Goal: Information Seeking & Learning: Learn about a topic

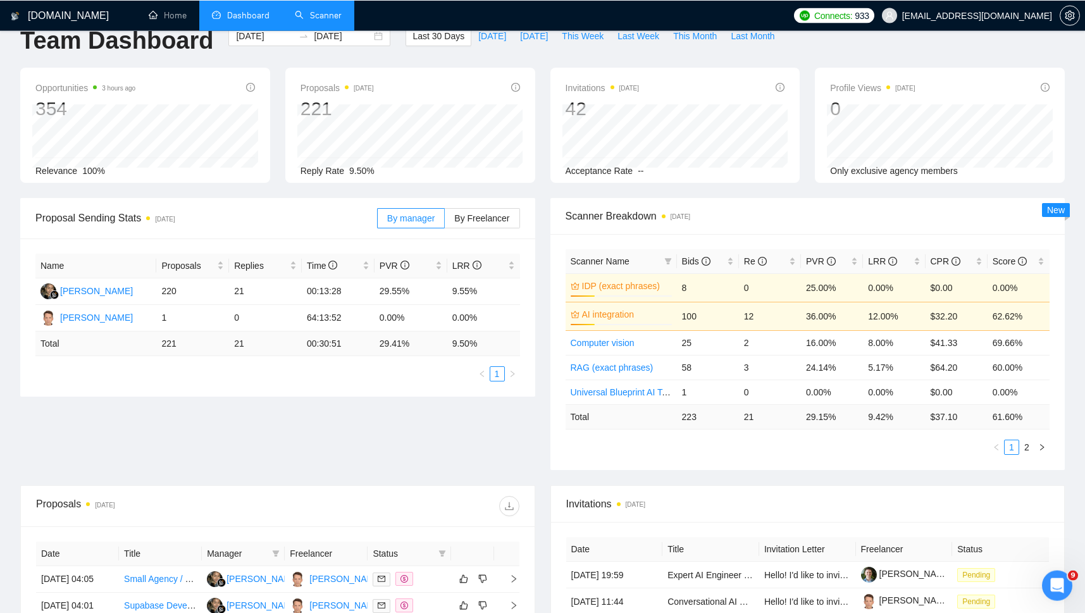
click at [326, 16] on link "Scanner" at bounding box center [318, 14] width 47 height 11
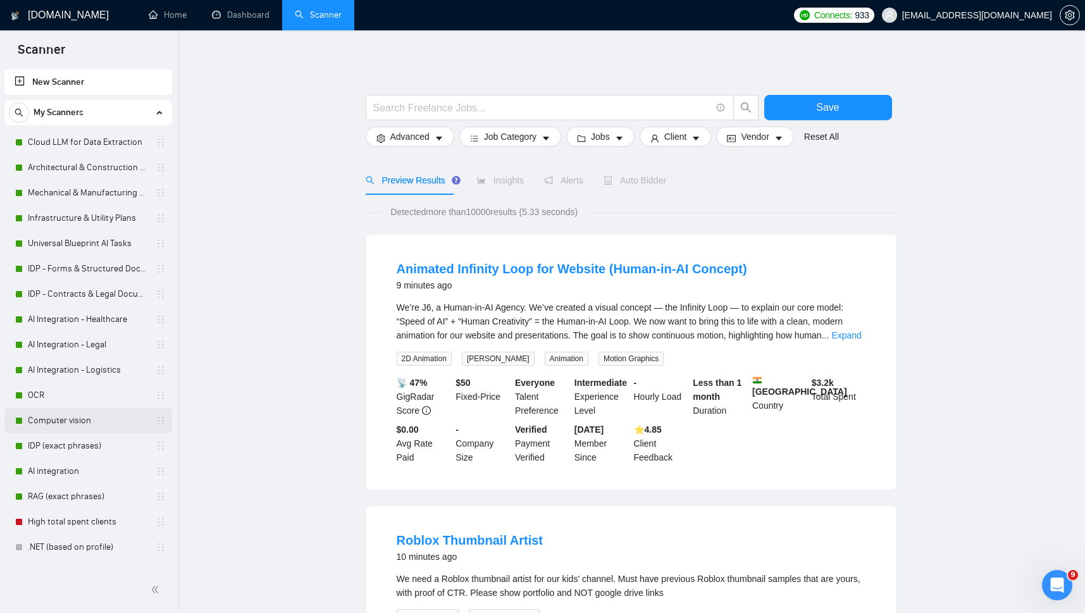
click at [45, 423] on link "Computer vision" at bounding box center [88, 420] width 120 height 25
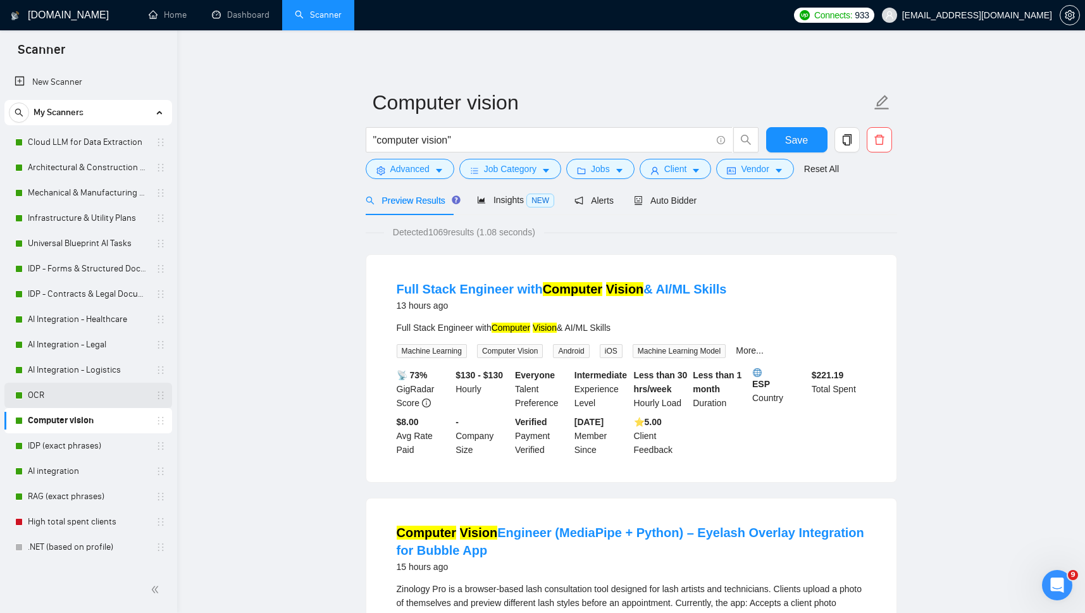
click at [41, 402] on link "OCR" at bounding box center [88, 395] width 120 height 25
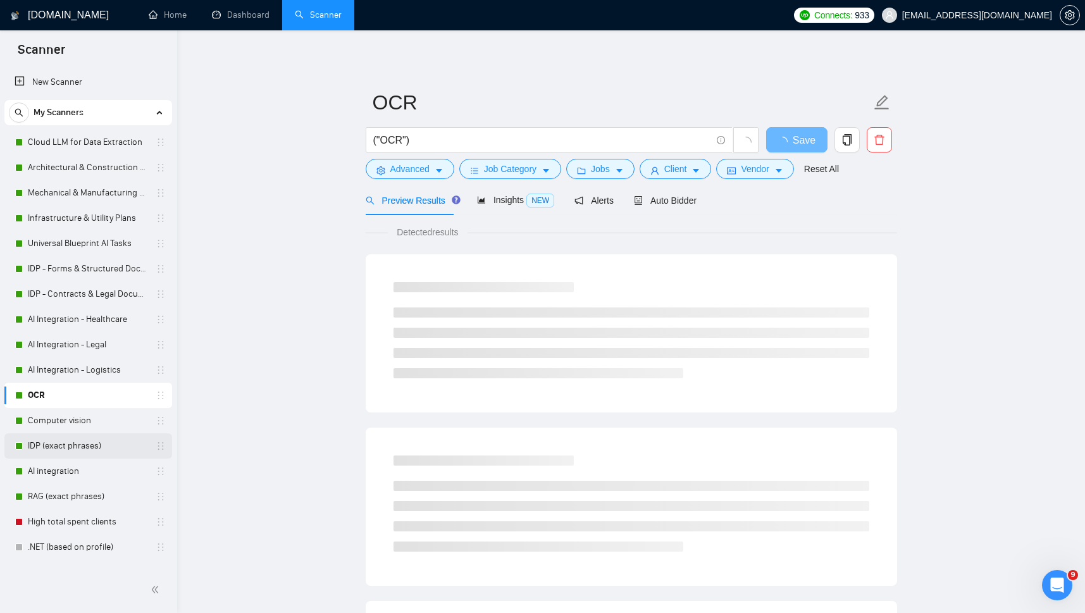
click at [40, 448] on link "IDP (exact phrases)" at bounding box center [88, 445] width 120 height 25
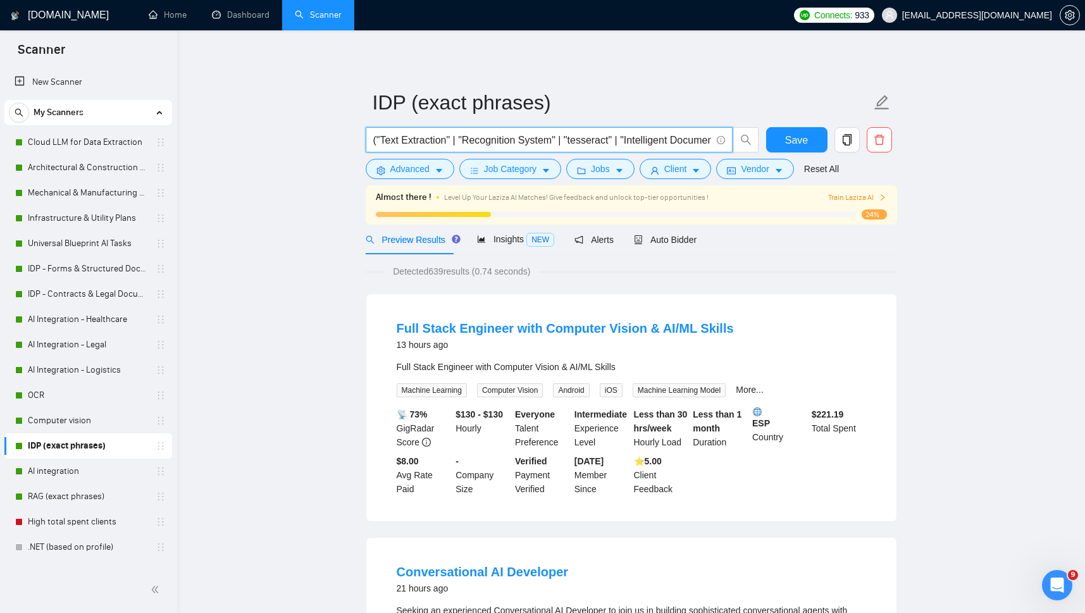
drag, startPoint x: 553, startPoint y: 139, endPoint x: 291, endPoint y: 139, distance: 262.0
click at [373, 140] on input "("Text Extraction" | "Recognition System" | "tesseract" | "Intelligent Document…" at bounding box center [542, 140] width 338 height 16
click at [54, 418] on link "Computer vision" at bounding box center [88, 420] width 120 height 25
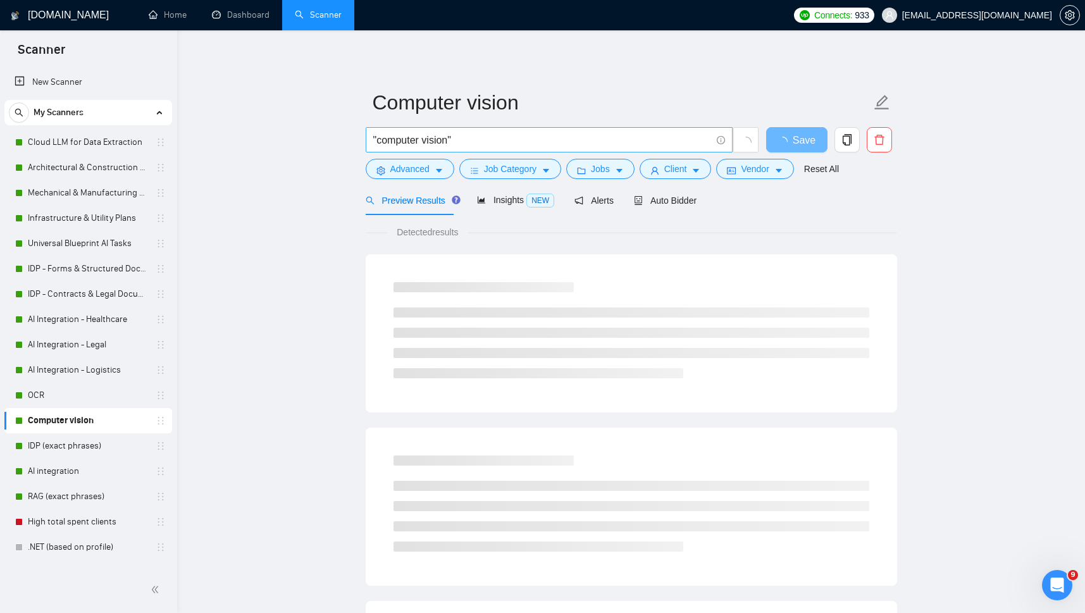
click at [476, 138] on input ""computer vision"" at bounding box center [542, 140] width 338 height 16
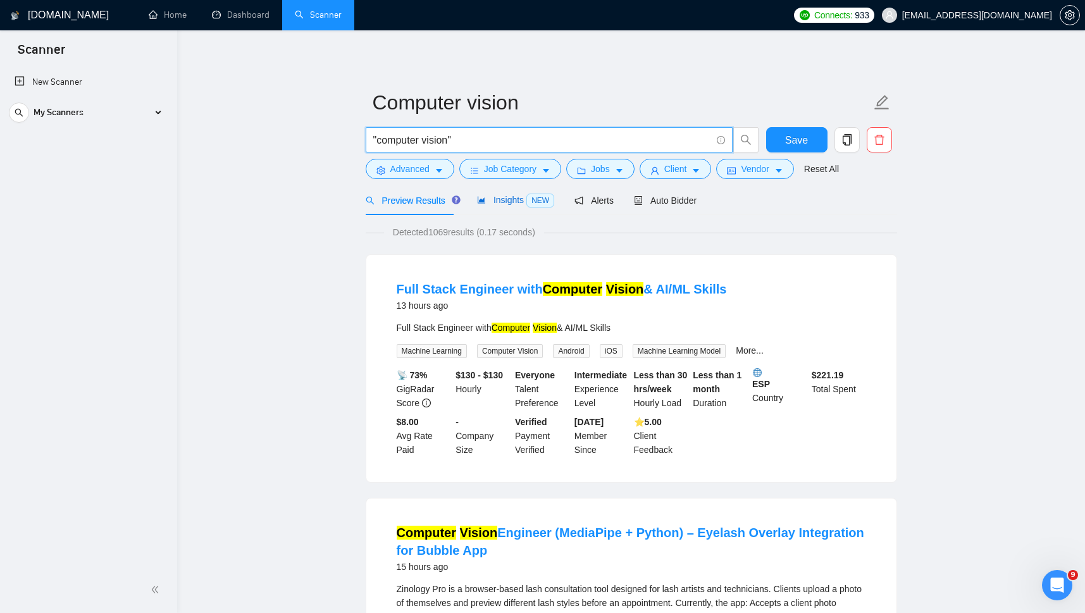
click at [492, 202] on span "Insights NEW" at bounding box center [515, 200] width 77 height 10
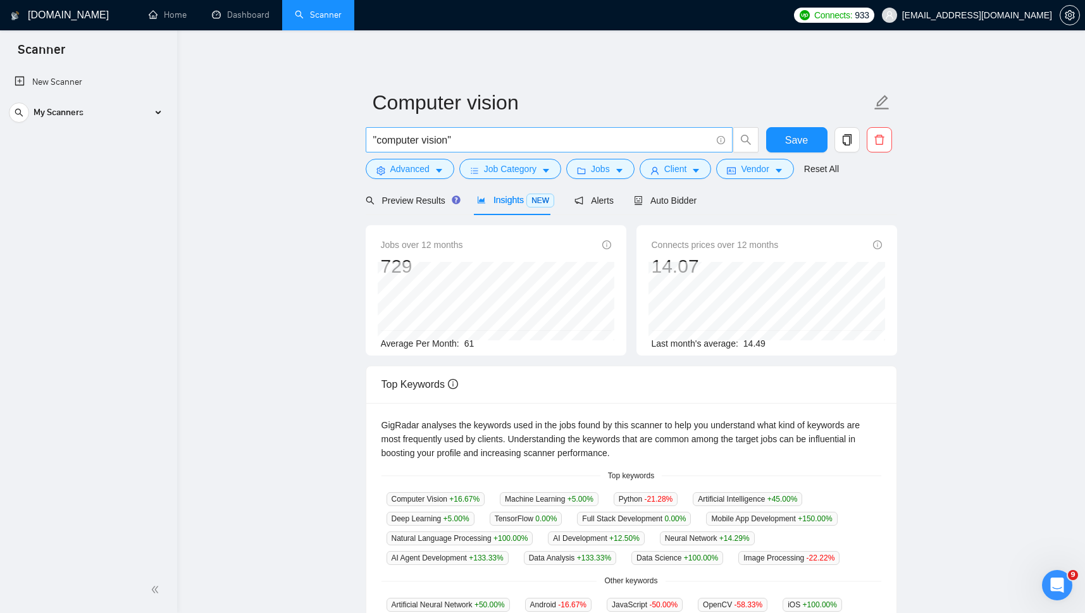
click at [373, 138] on input ""computer vision"" at bounding box center [542, 140] width 338 height 16
paste input "("Text Extraction" | "Recognition System""
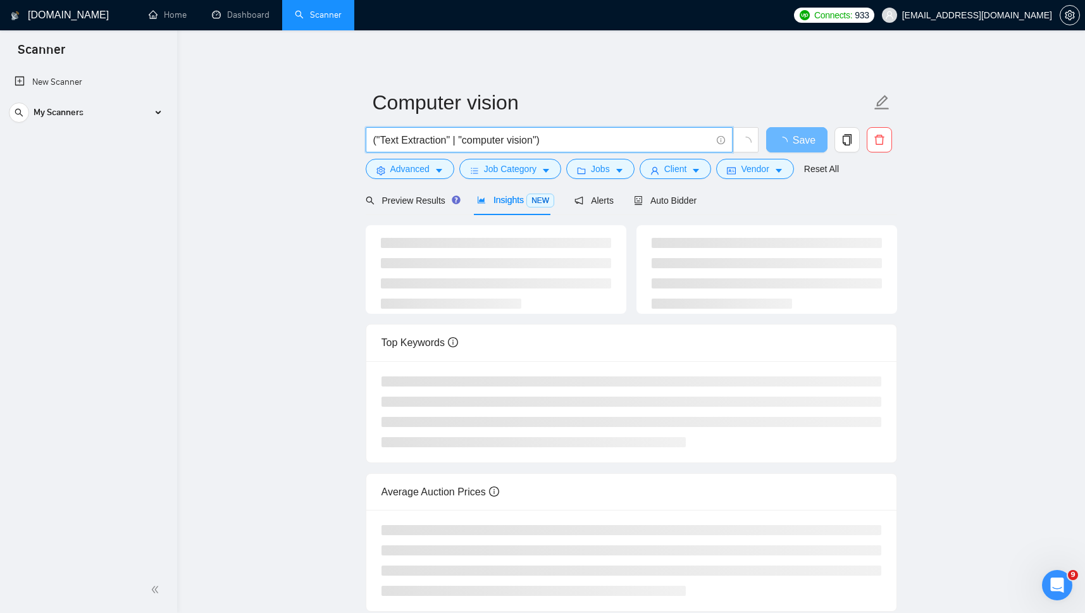
click at [380, 141] on input "("Text Extraction" | "computer vision")" at bounding box center [542, 140] width 338 height 16
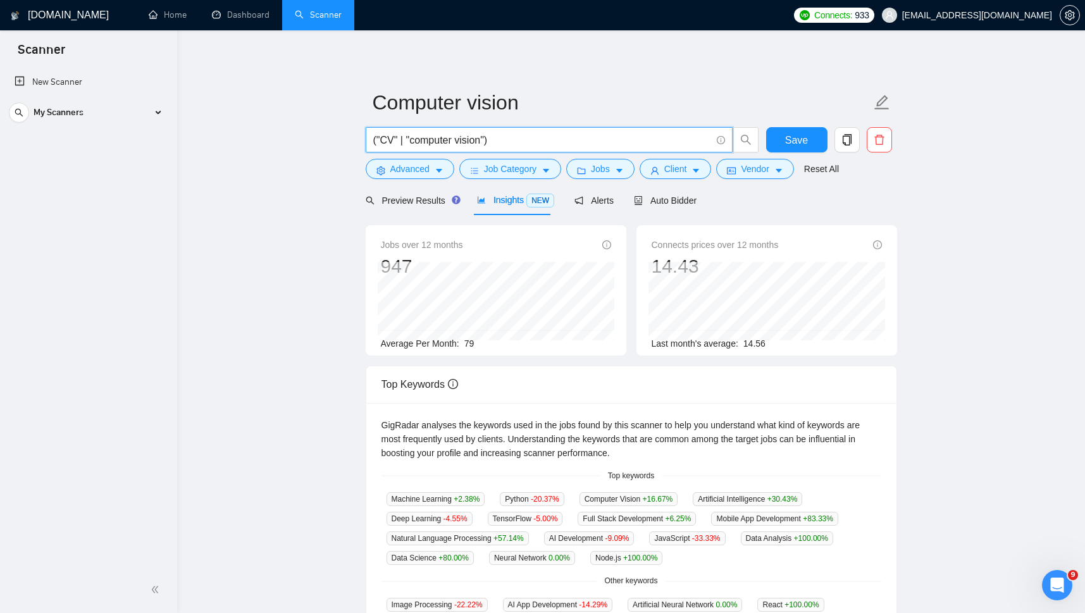
type input "("CV" | "computer vision")"
click at [275, 296] on main "Computer vision ("CV" | "computer vision") Save Advanced Job Category Jobs Clie…" at bounding box center [631, 475] width 868 height 849
click at [408, 199] on span "Preview Results" at bounding box center [411, 201] width 91 height 10
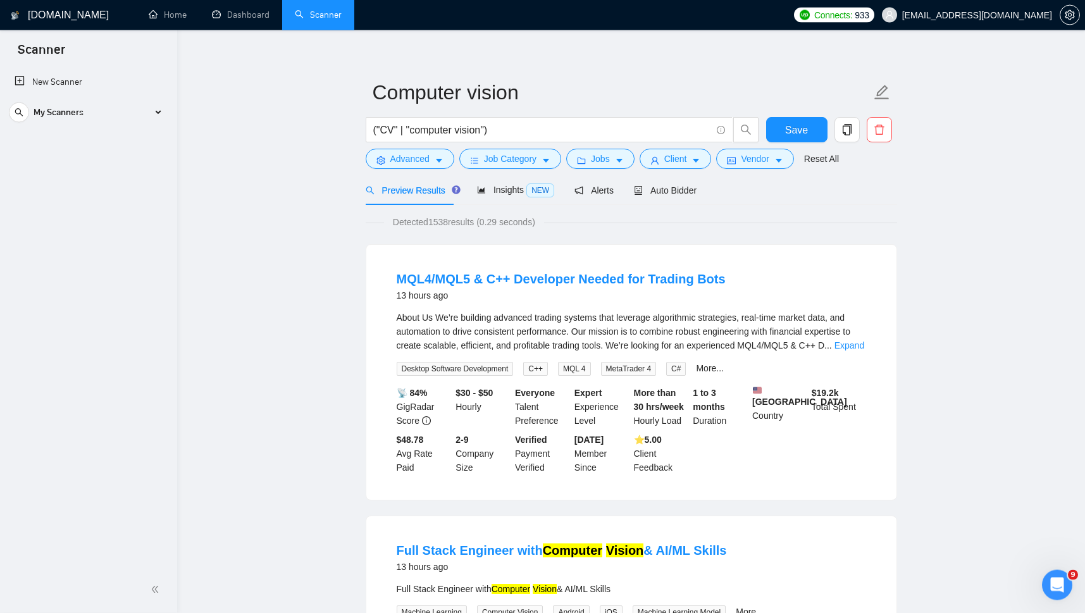
scroll to position [13, 0]
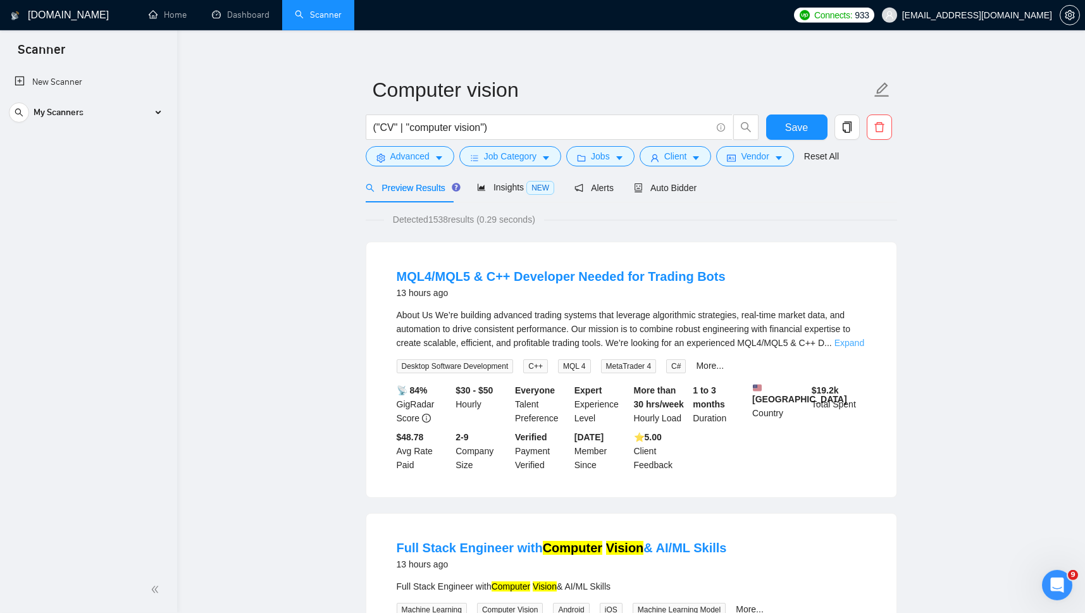
click at [848, 346] on link "Expand" at bounding box center [850, 343] width 30 height 10
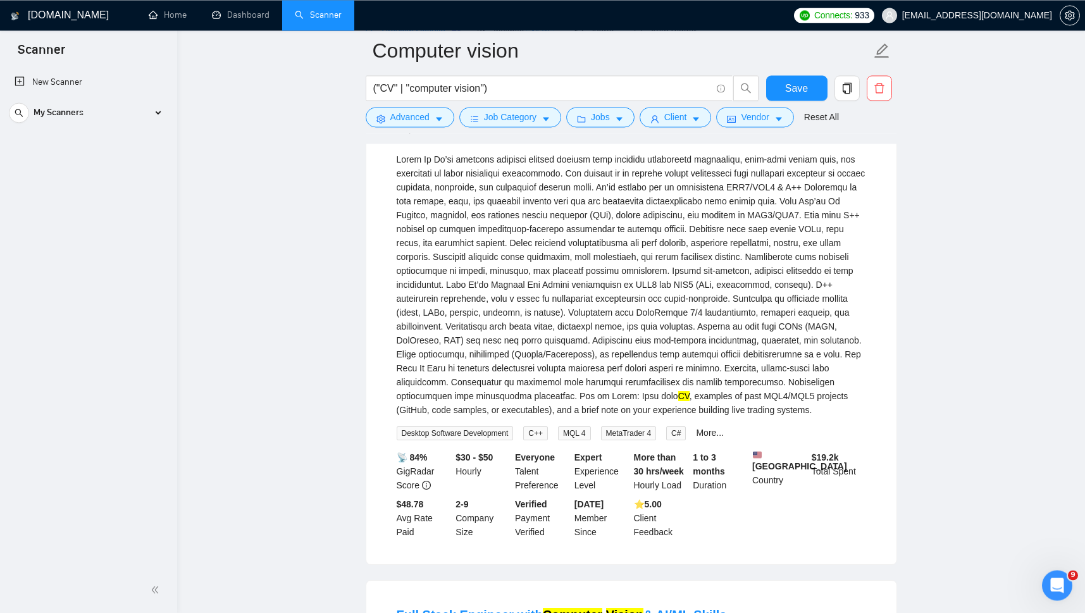
scroll to position [184, 0]
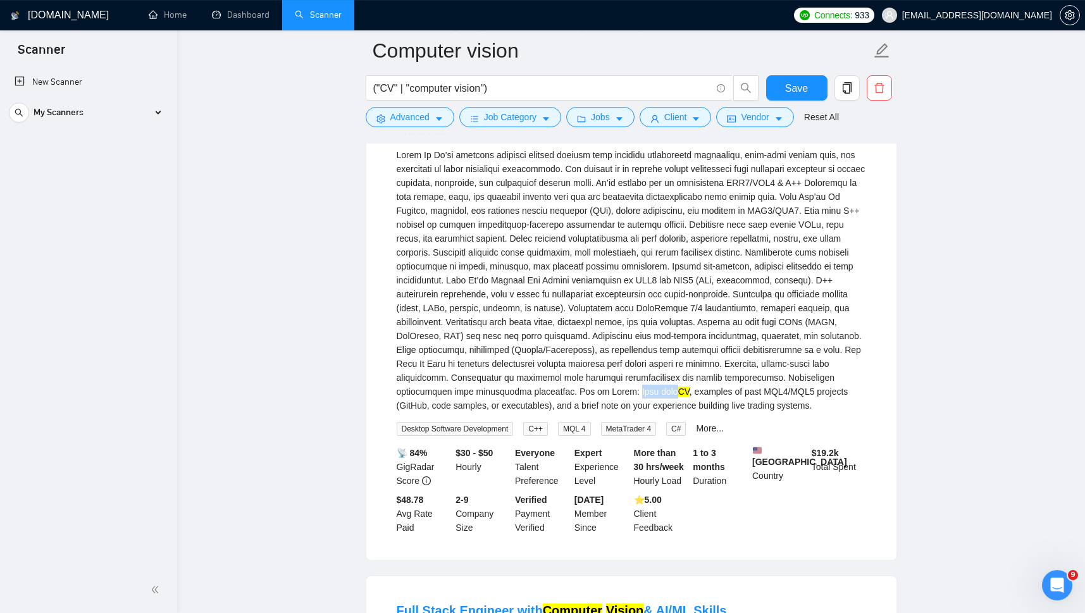
drag, startPoint x: 550, startPoint y: 390, endPoint x: 589, endPoint y: 392, distance: 39.3
click at [589, 392] on div "CV , examples of past MQL4/MQL5 projects (GitHub, code samples, or executables)…" at bounding box center [632, 280] width 470 height 265
copy div "Send your CV"
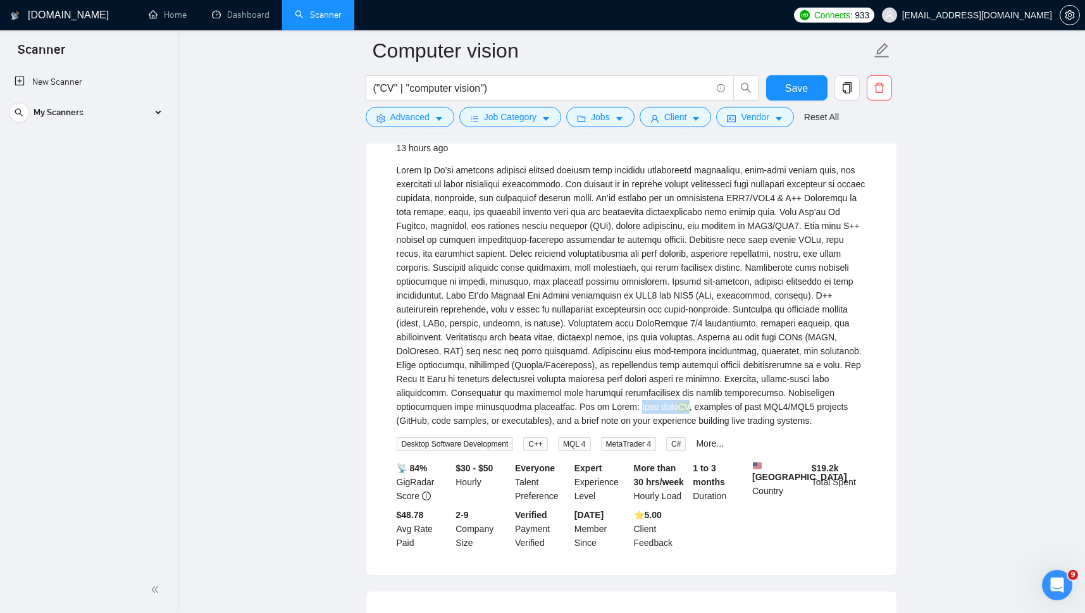
scroll to position [166, 0]
drag, startPoint x: 492, startPoint y: 410, endPoint x: 545, endPoint y: 410, distance: 52.5
click at [545, 410] on div "CV , examples of past MQL4/MQL5 projects (GitHub, code samples, or executables)…" at bounding box center [632, 297] width 470 height 265
copy div "How to Apply"
click at [568, 306] on div "CV , examples of past MQL4/MQL5 projects (GitHub, code samples, or executables)…" at bounding box center [632, 297] width 470 height 265
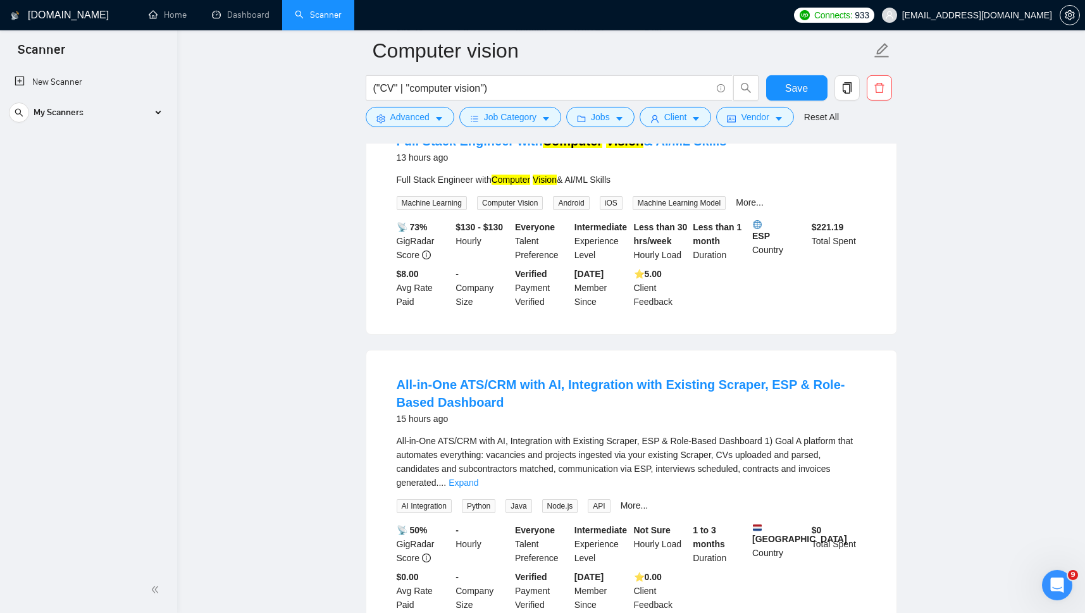
scroll to position [807, 0]
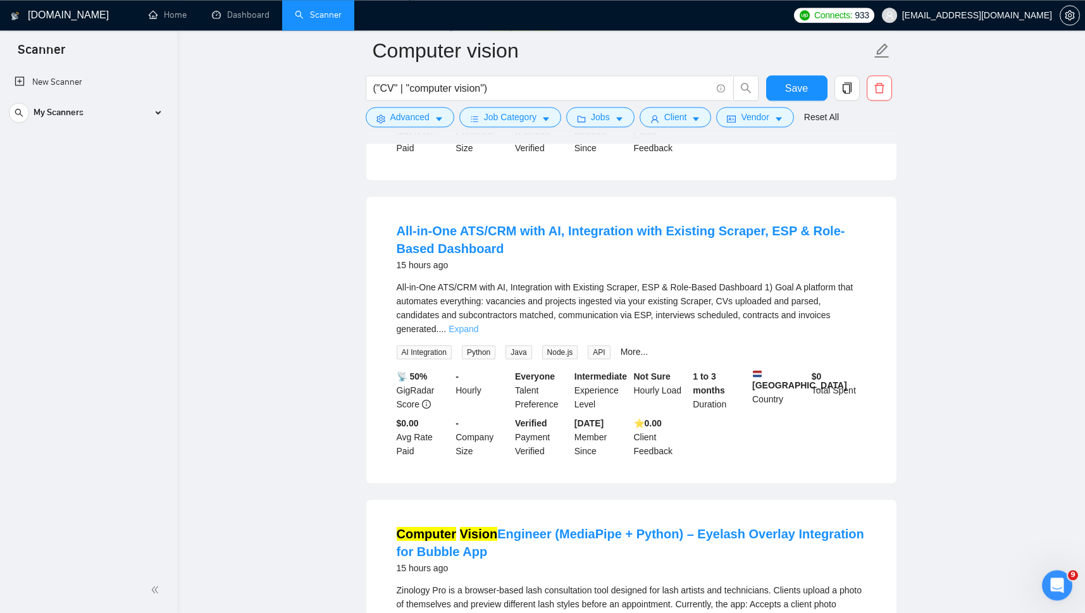
click at [478, 324] on link "Expand" at bounding box center [464, 329] width 30 height 10
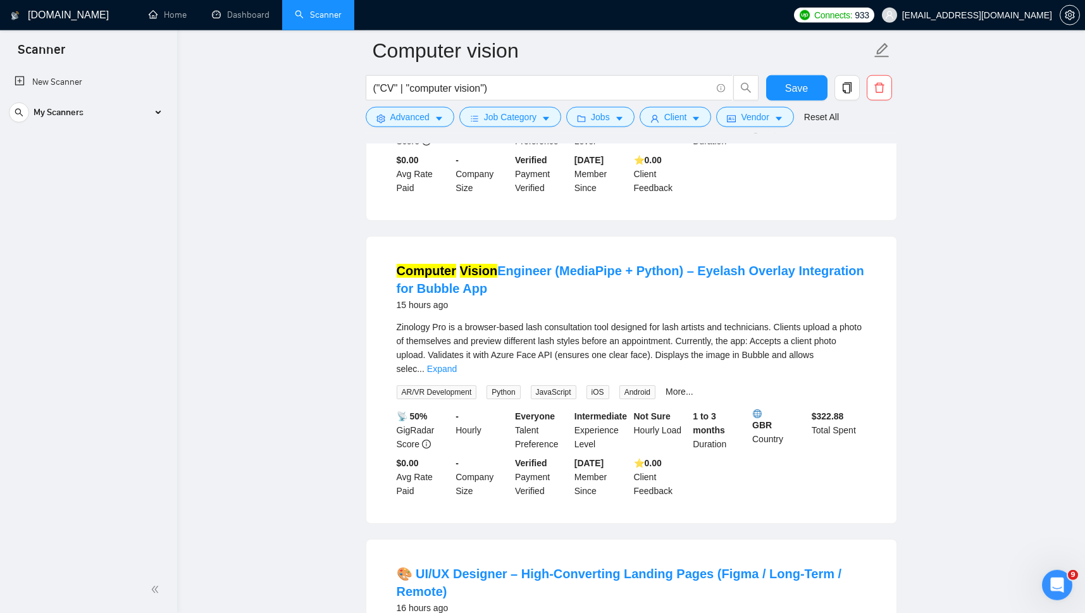
scroll to position [2041, 0]
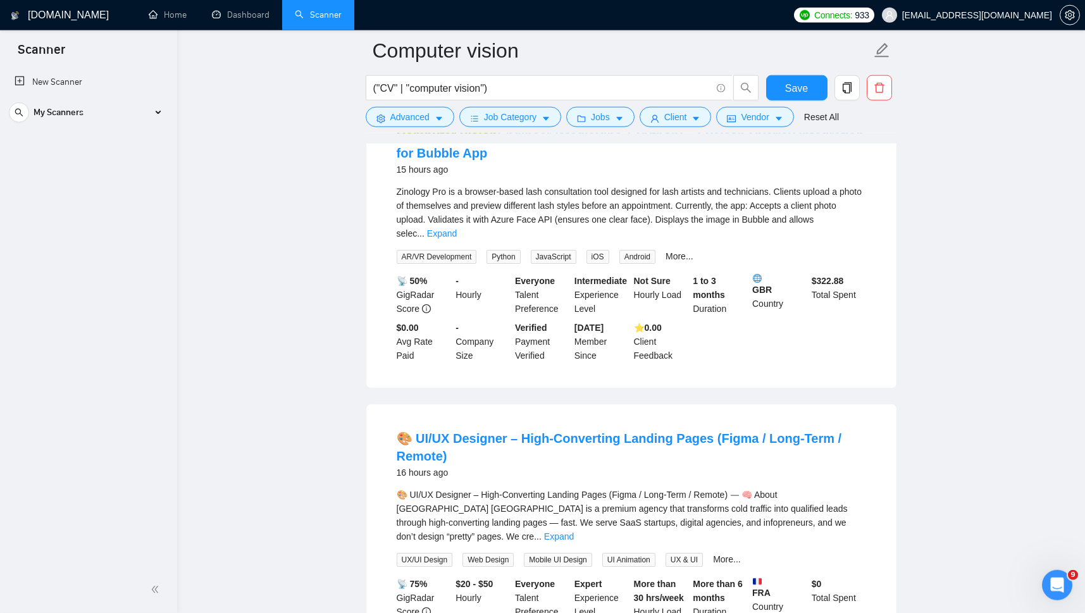
click at [847, 488] on div "🎨 UI/UX Designer – High-Converting Landing Pages (Figma / Long-Term / Remote) ⸻…" at bounding box center [632, 516] width 470 height 56
click at [574, 532] on link "Expand" at bounding box center [559, 537] width 30 height 10
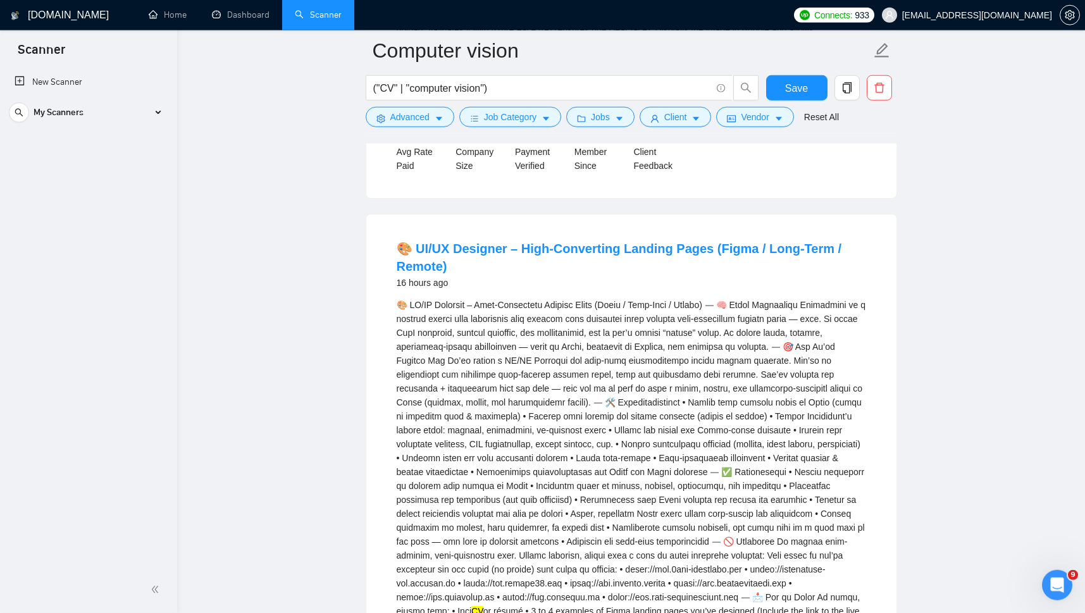
scroll to position [2286, 0]
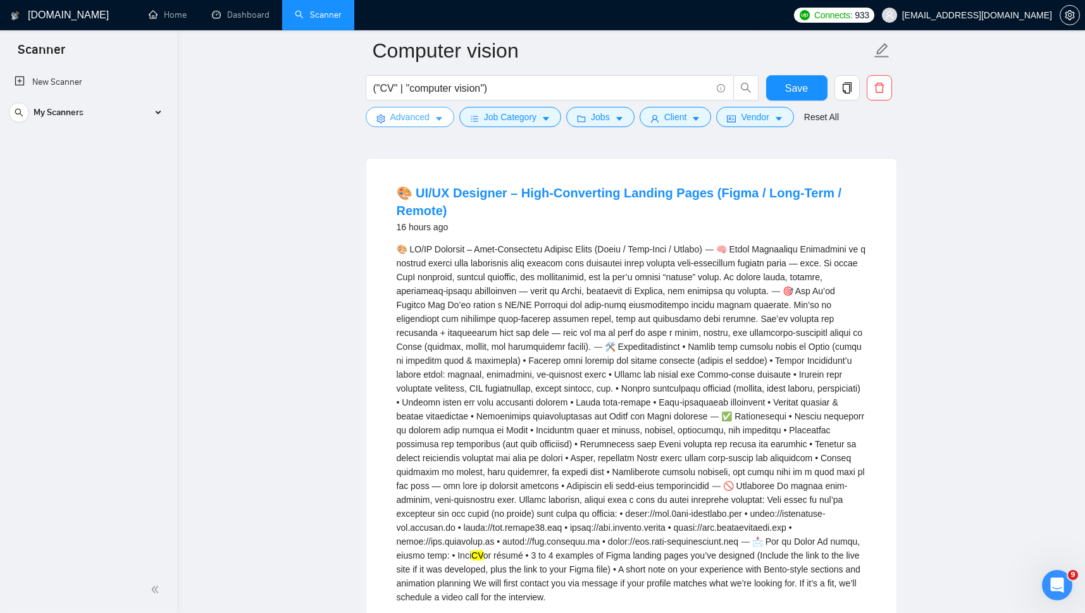
click at [404, 116] on span "Advanced" at bounding box center [409, 117] width 39 height 14
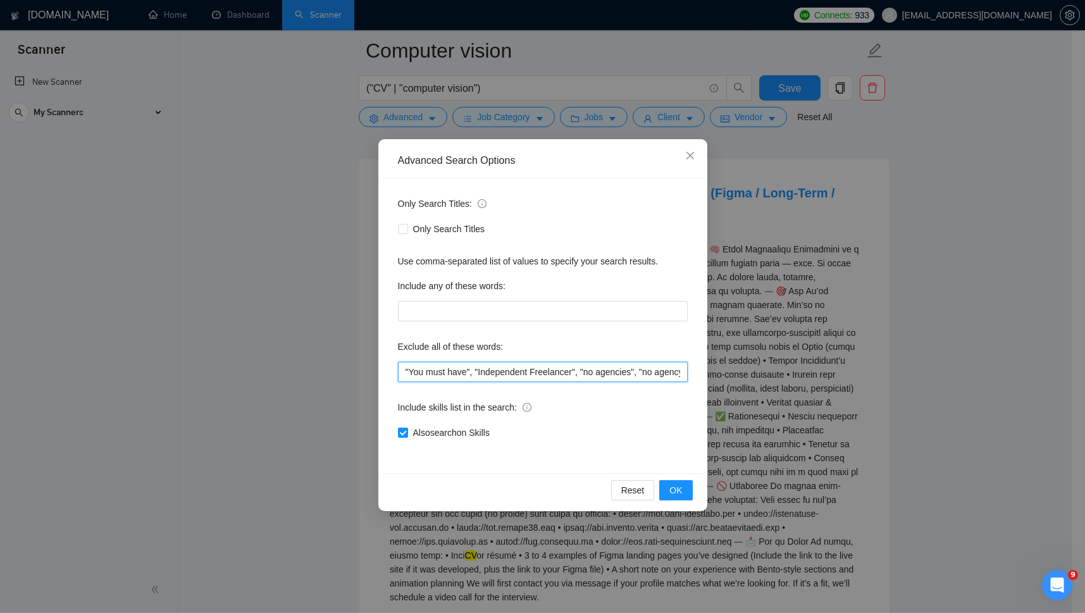
click at [490, 374] on input ""You must have", "Independent Freelancer", "no agencies", "no agency", "freelan…" at bounding box center [543, 372] width 290 height 20
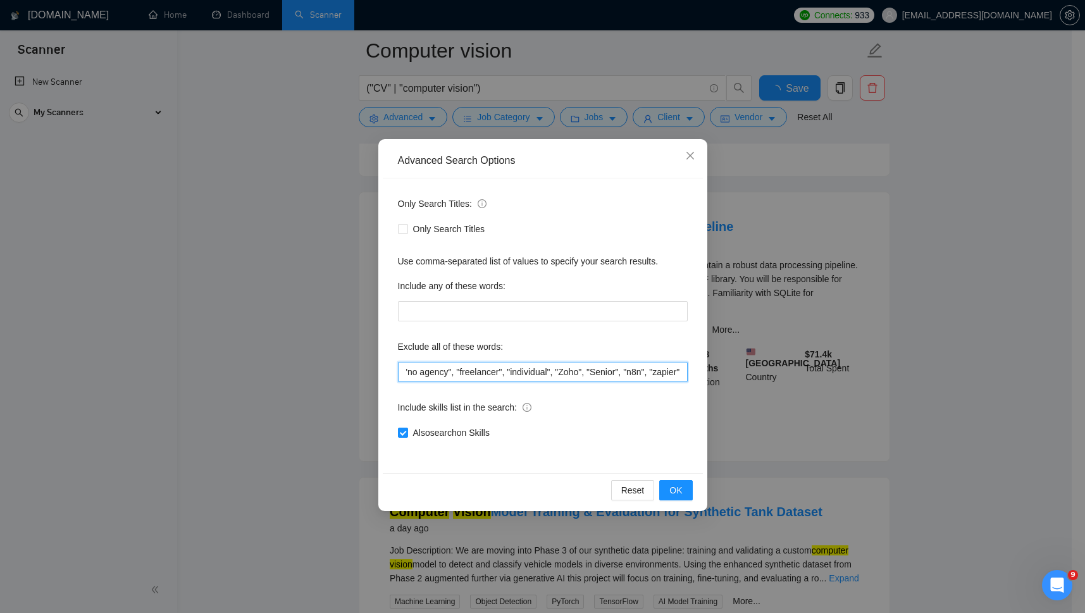
scroll to position [0, 242]
paste input "How to Apply"
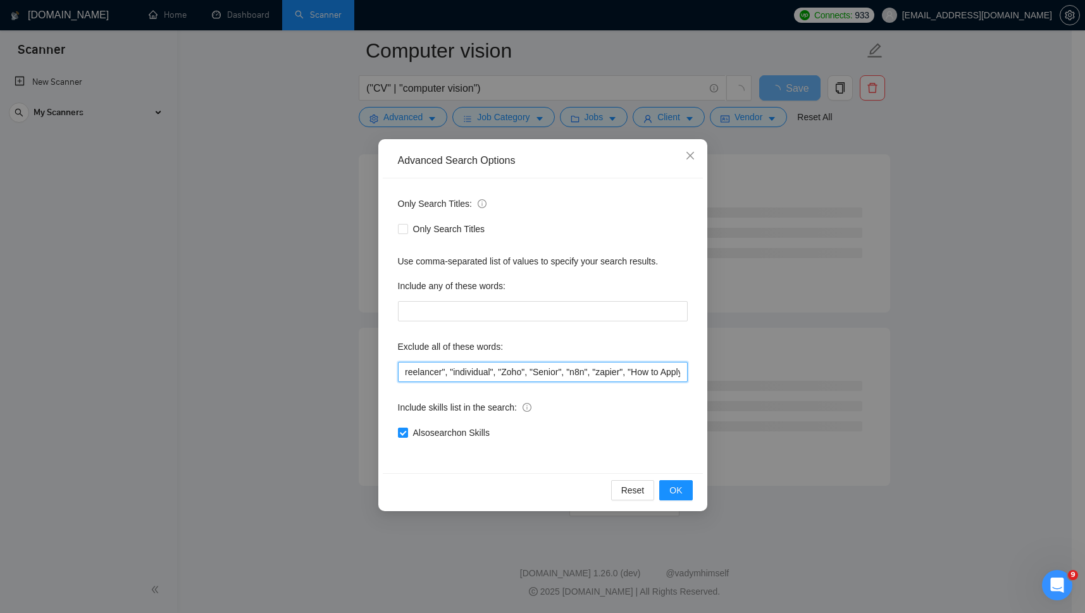
scroll to position [0, 295]
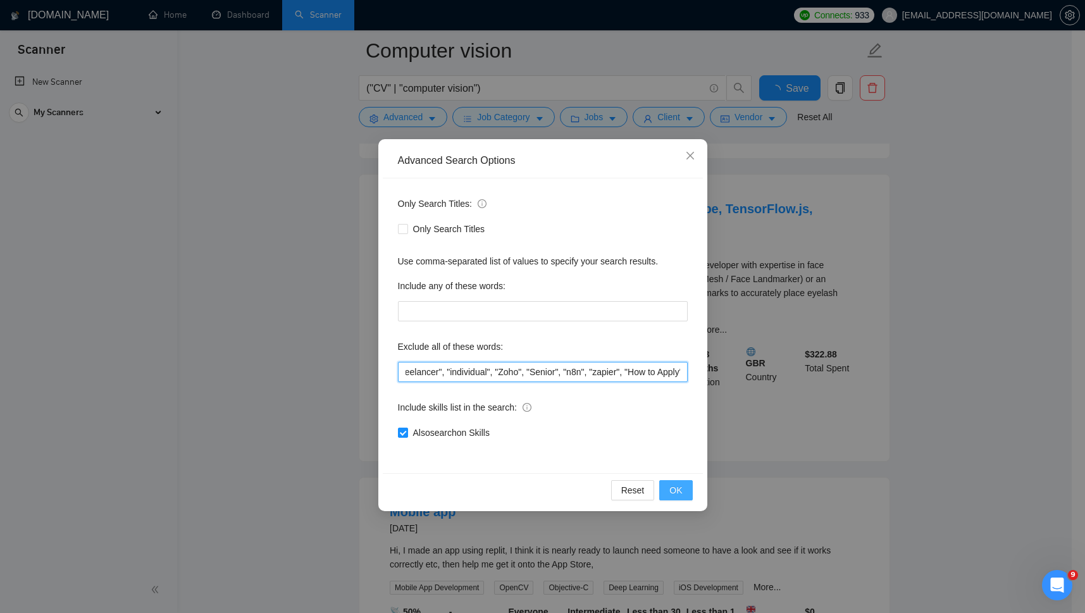
type input ""You must have", "Independent Freelancer", "no agencies", "no agency", "freelan…"
click at [673, 492] on span "OK" at bounding box center [675, 490] width 13 height 14
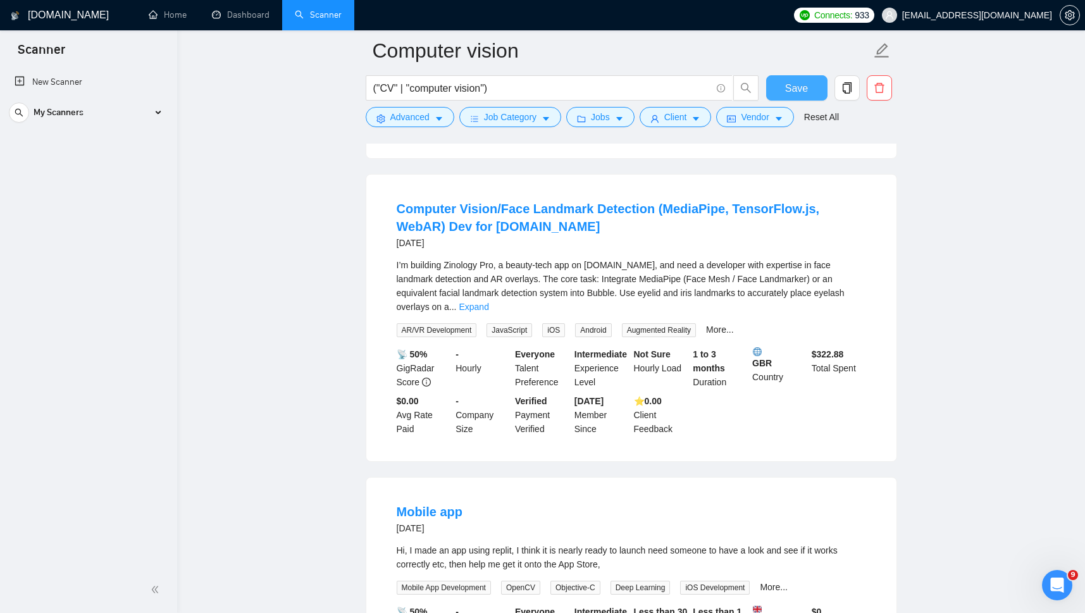
click at [791, 81] on span "Save" at bounding box center [796, 88] width 23 height 16
click at [489, 302] on link "Expand" at bounding box center [474, 307] width 30 height 10
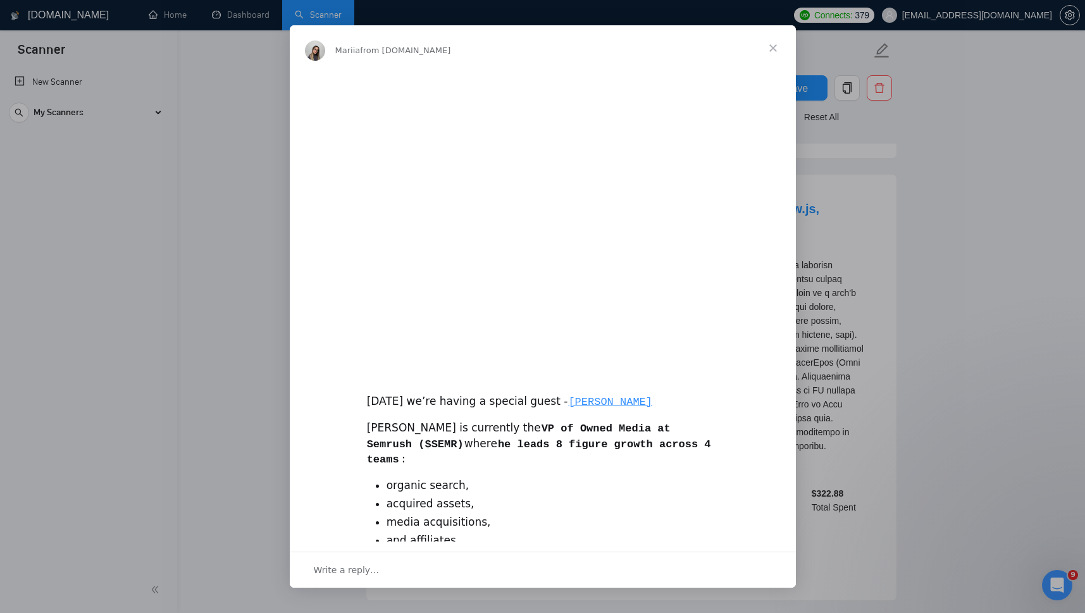
scroll to position [0, 0]
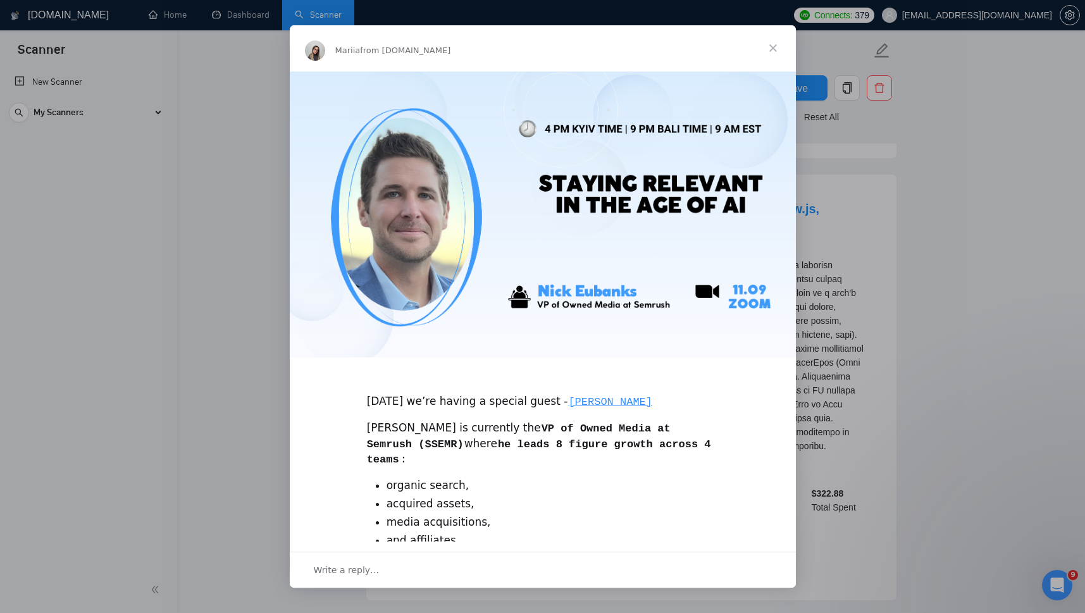
click at [773, 45] on span "Close" at bounding box center [773, 48] width 46 height 46
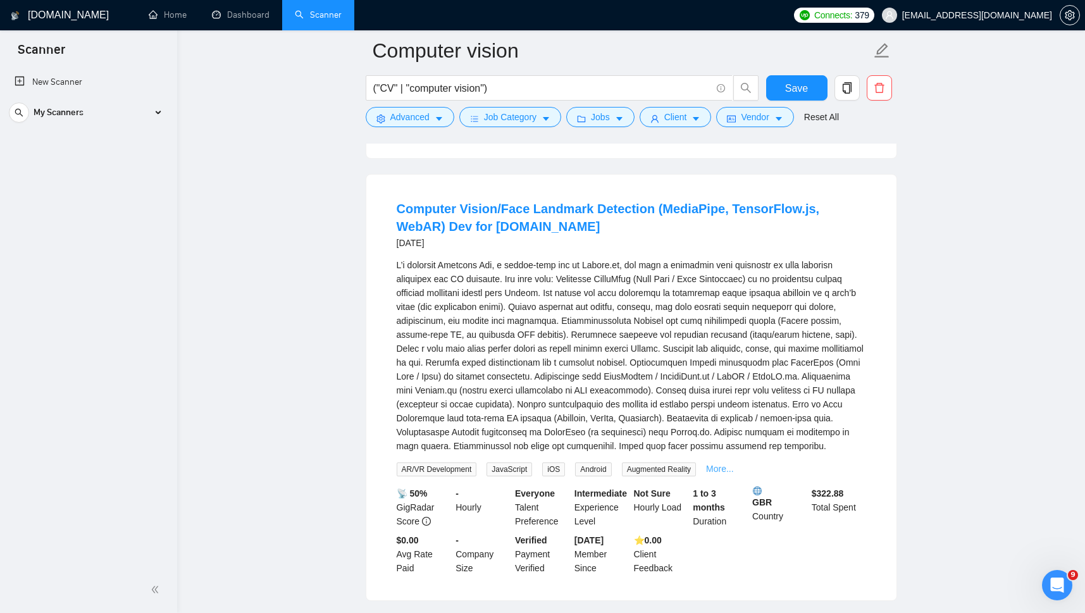
click at [722, 464] on link "More..." at bounding box center [720, 469] width 28 height 10
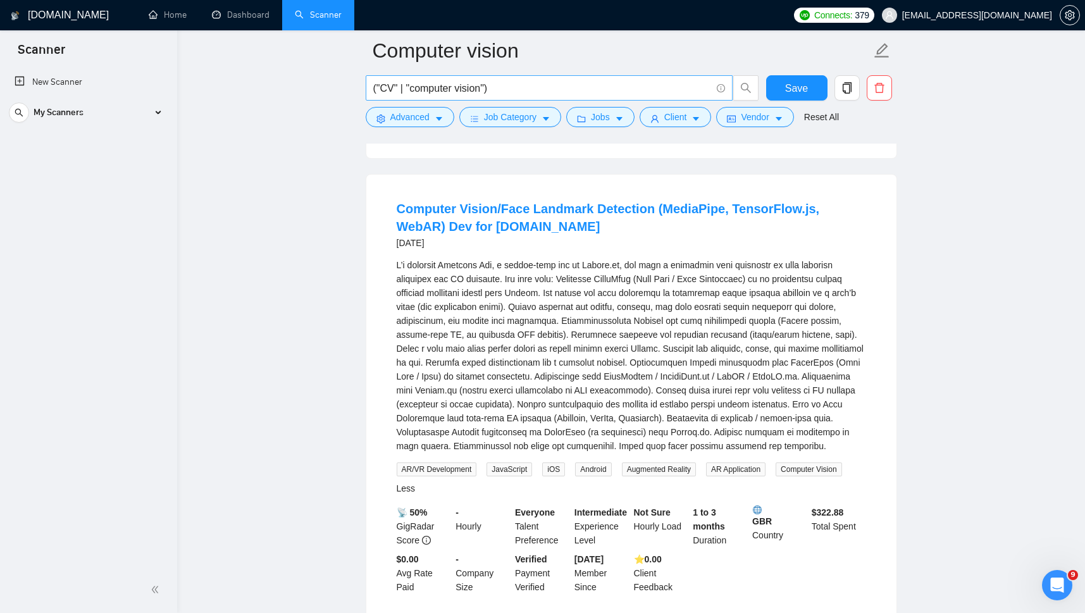
click at [382, 87] on input "("CV" | "computer vision")" at bounding box center [542, 88] width 338 height 16
click at [482, 84] on input "("CV" | "computer vision")" at bounding box center [542, 88] width 338 height 16
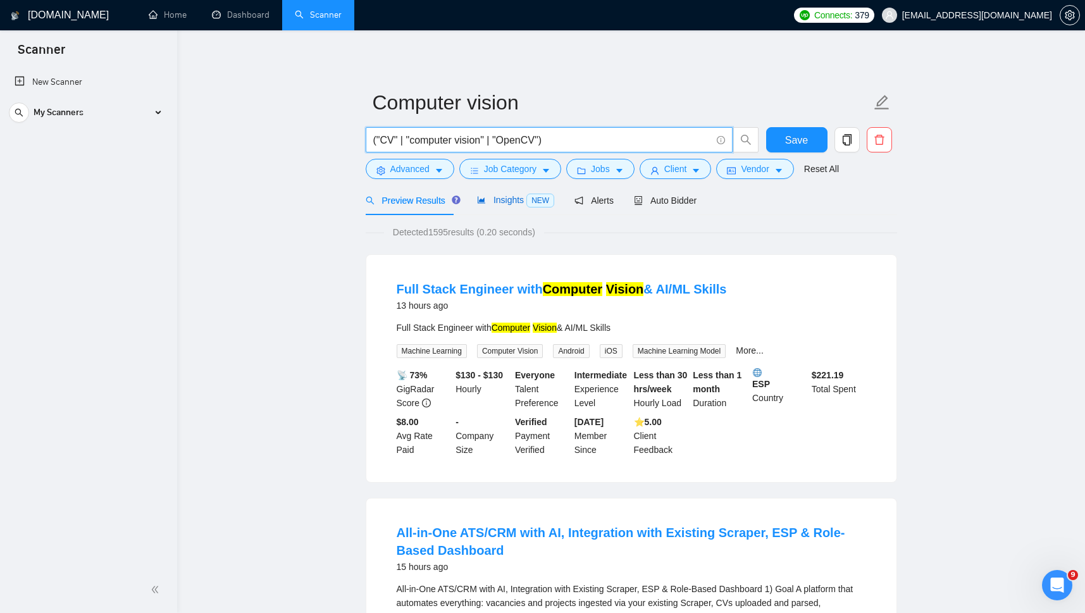
click at [497, 198] on span "Insights NEW" at bounding box center [515, 200] width 77 height 10
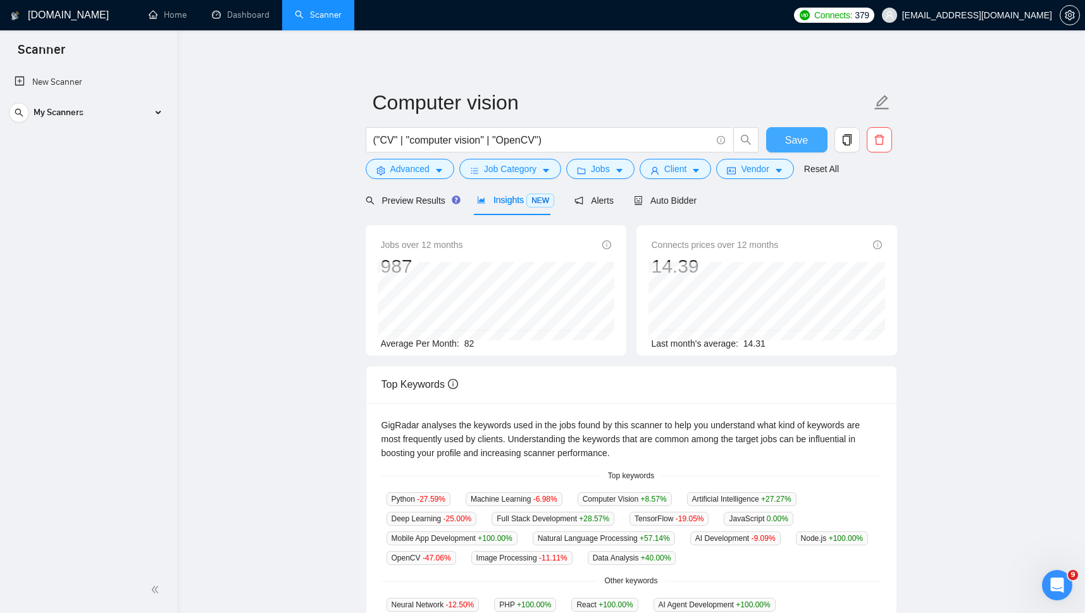
click at [804, 138] on span "Save" at bounding box center [796, 140] width 23 height 16
click at [411, 198] on span "Preview Results" at bounding box center [411, 201] width 91 height 10
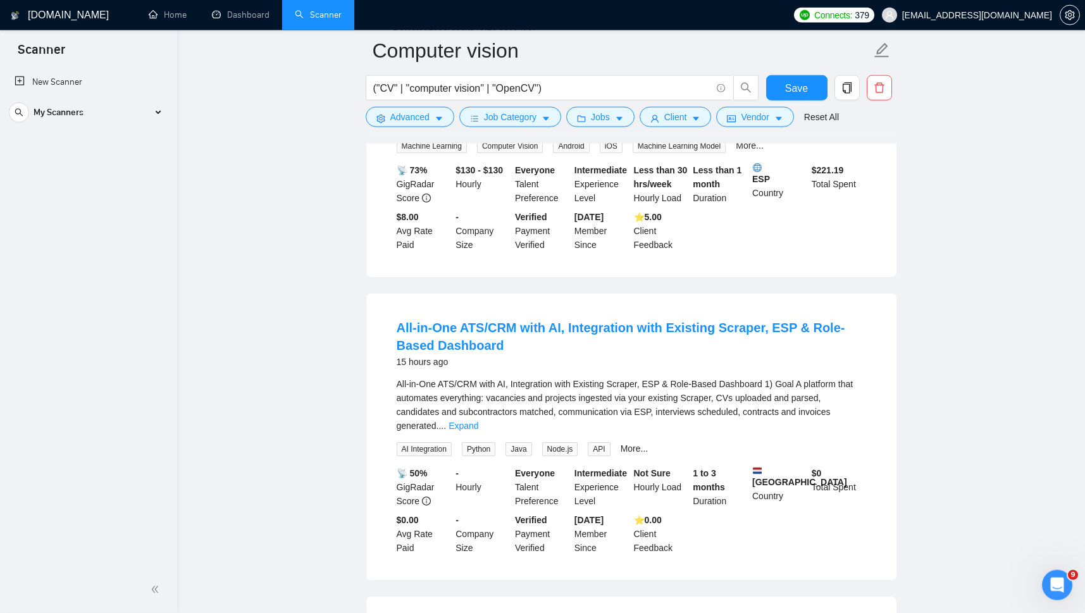
scroll to position [222, 0]
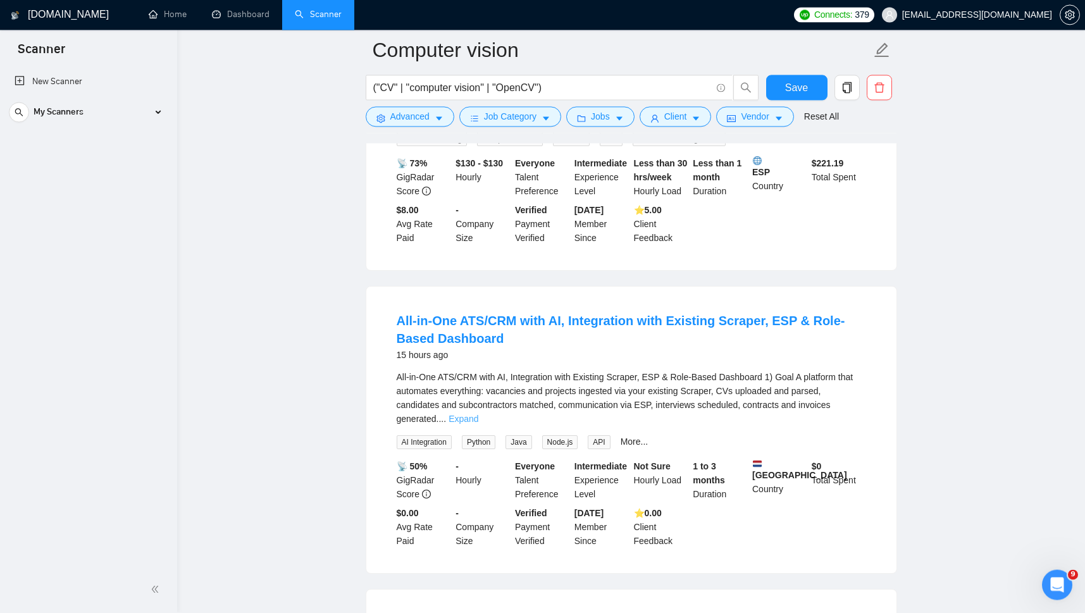
click at [478, 414] on link "Expand" at bounding box center [464, 419] width 30 height 10
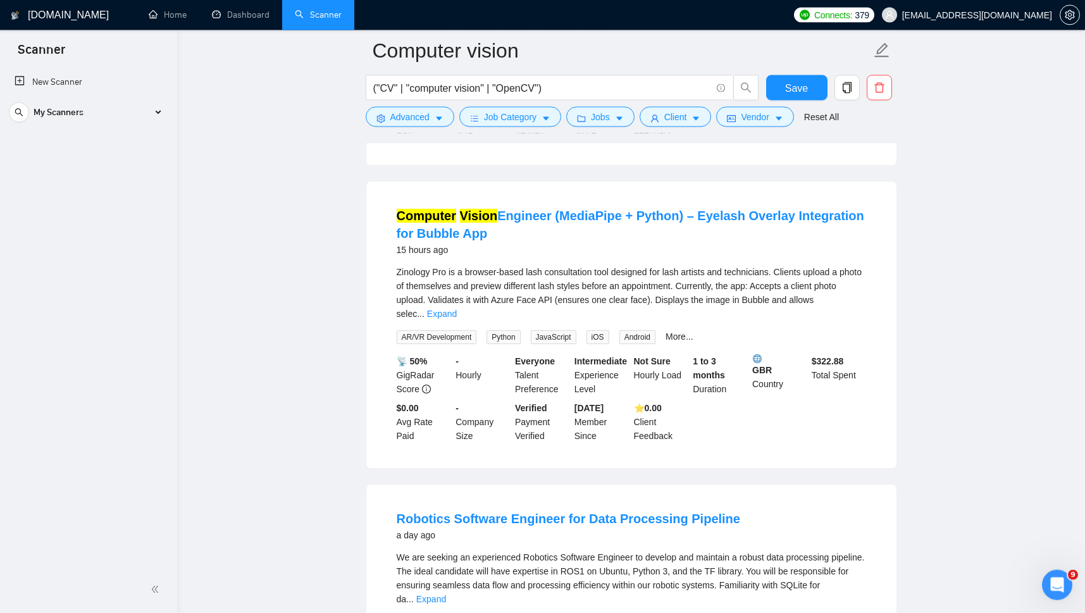
scroll to position [1466, 0]
click at [457, 309] on link "Expand" at bounding box center [442, 314] width 30 height 10
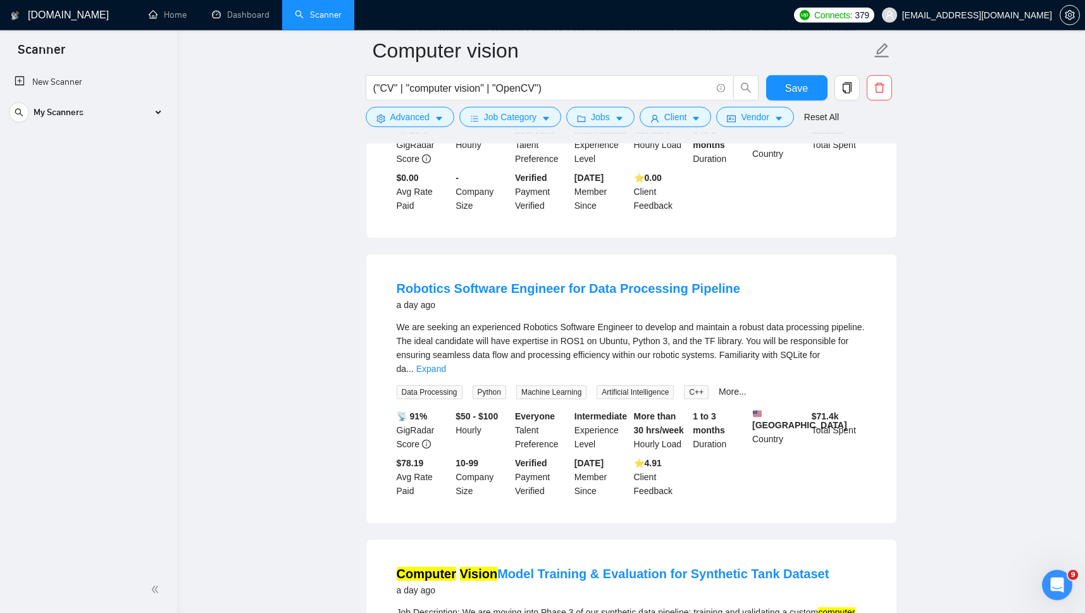
scroll to position [1880, 0]
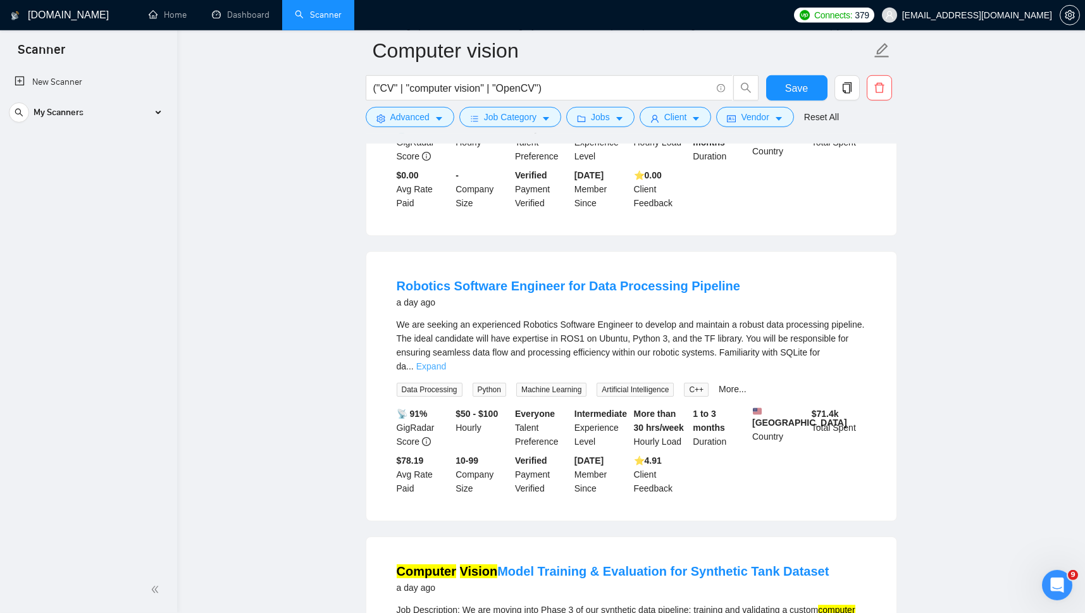
click at [446, 361] on link "Expand" at bounding box center [431, 366] width 30 height 10
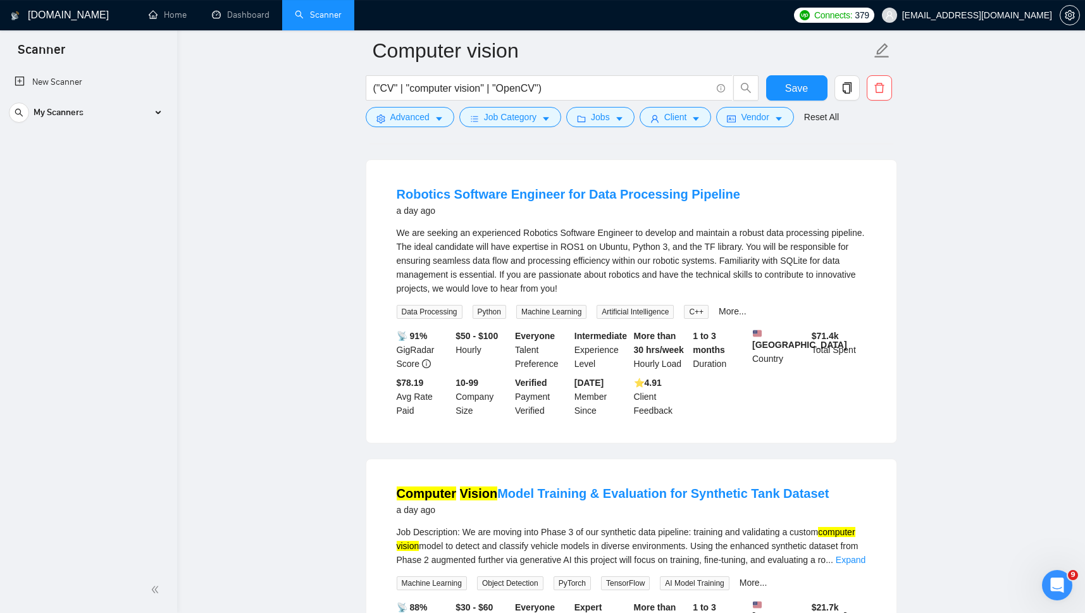
scroll to position [2190, 0]
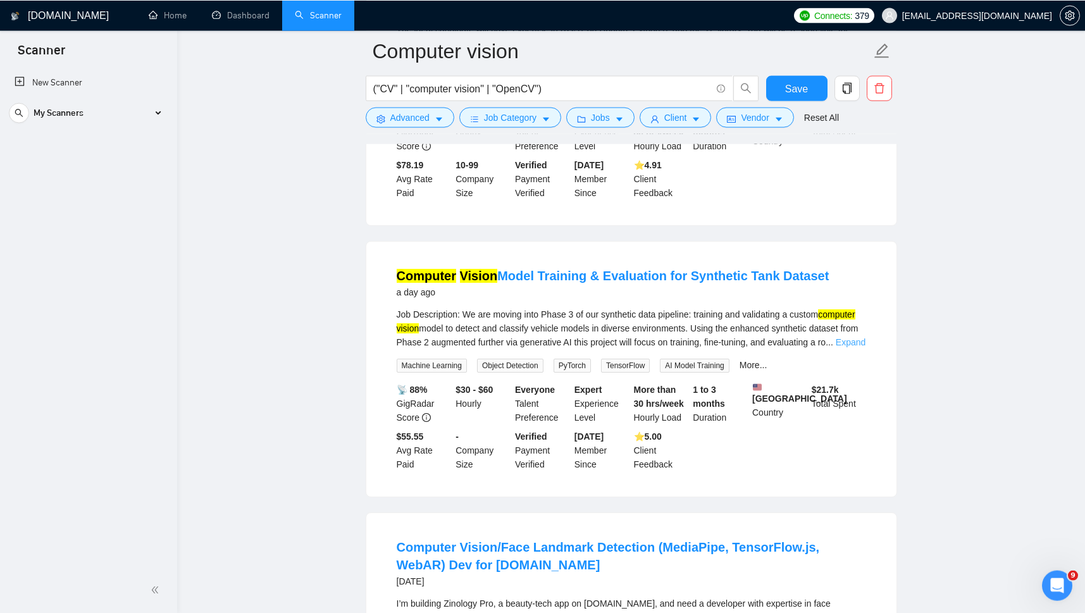
click at [854, 337] on link "Expand" at bounding box center [851, 342] width 30 height 10
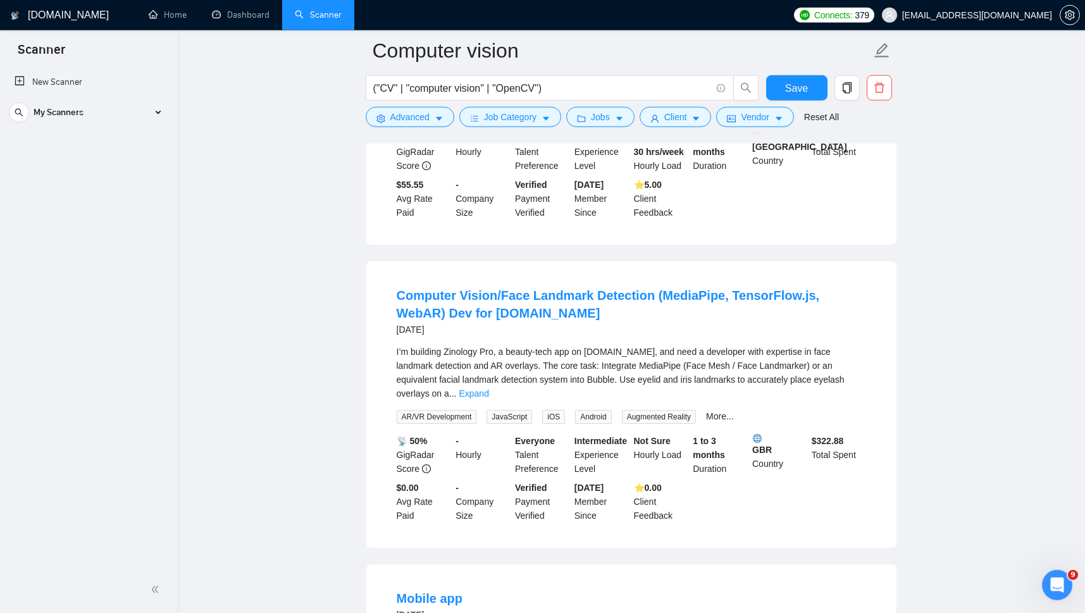
scroll to position [2598, 0]
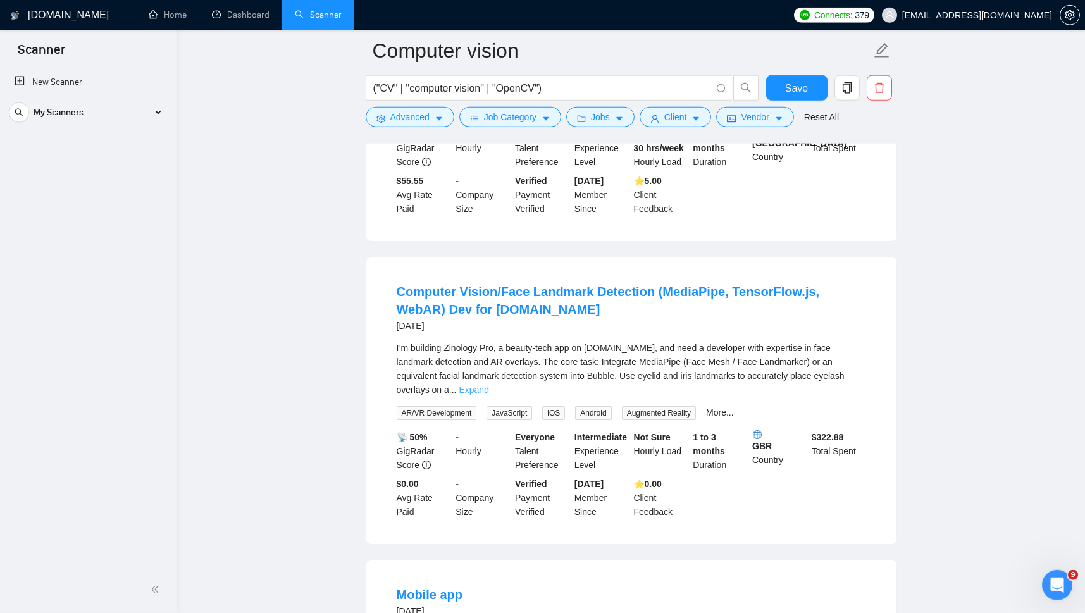
click at [489, 385] on link "Expand" at bounding box center [474, 390] width 30 height 10
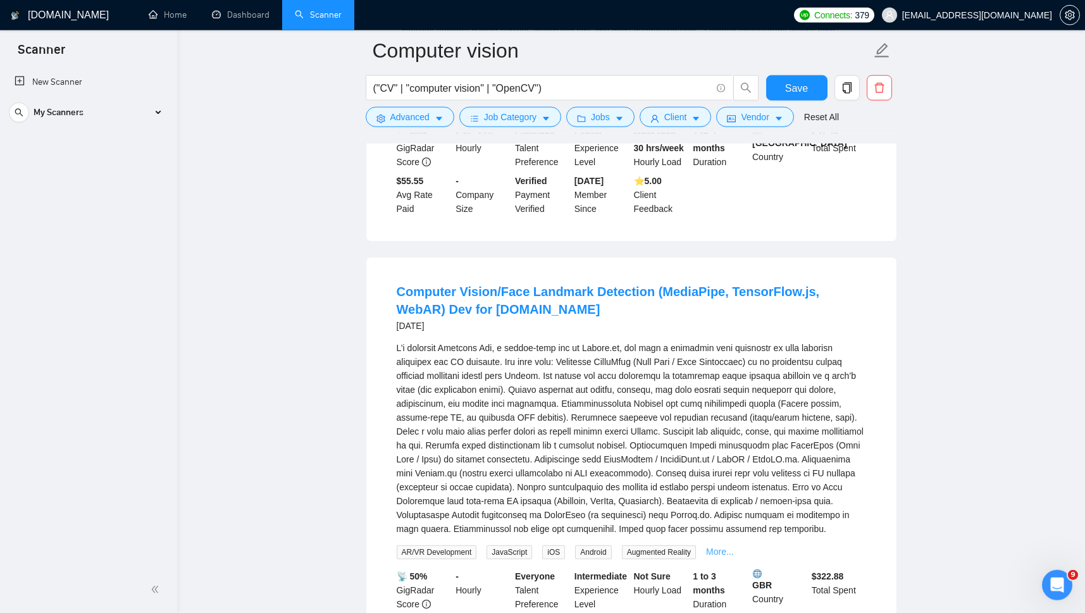
click at [715, 547] on link "More..." at bounding box center [720, 552] width 28 height 10
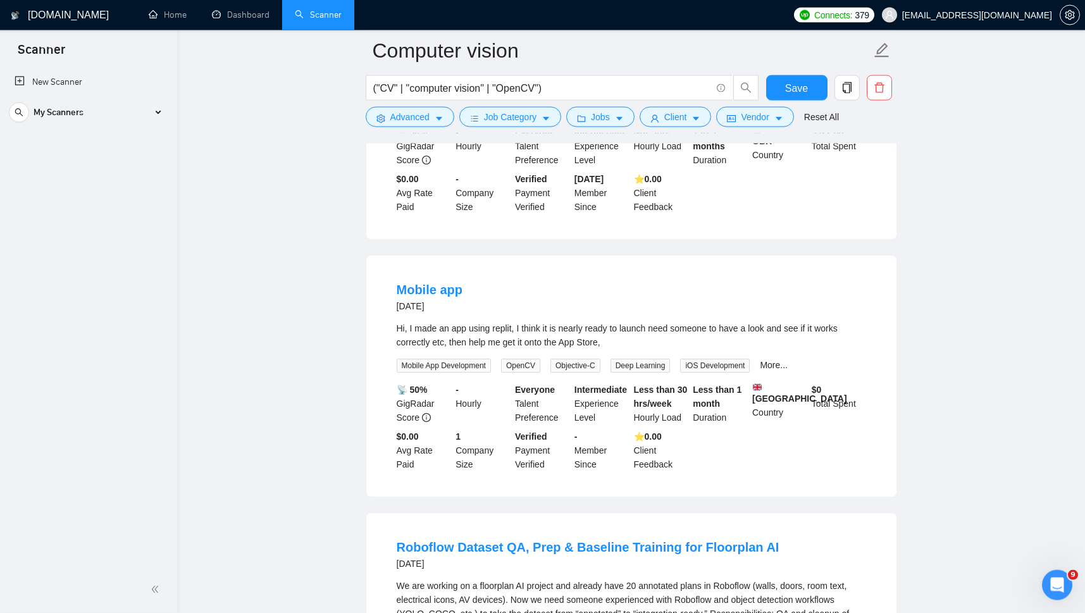
scroll to position [3086, 0]
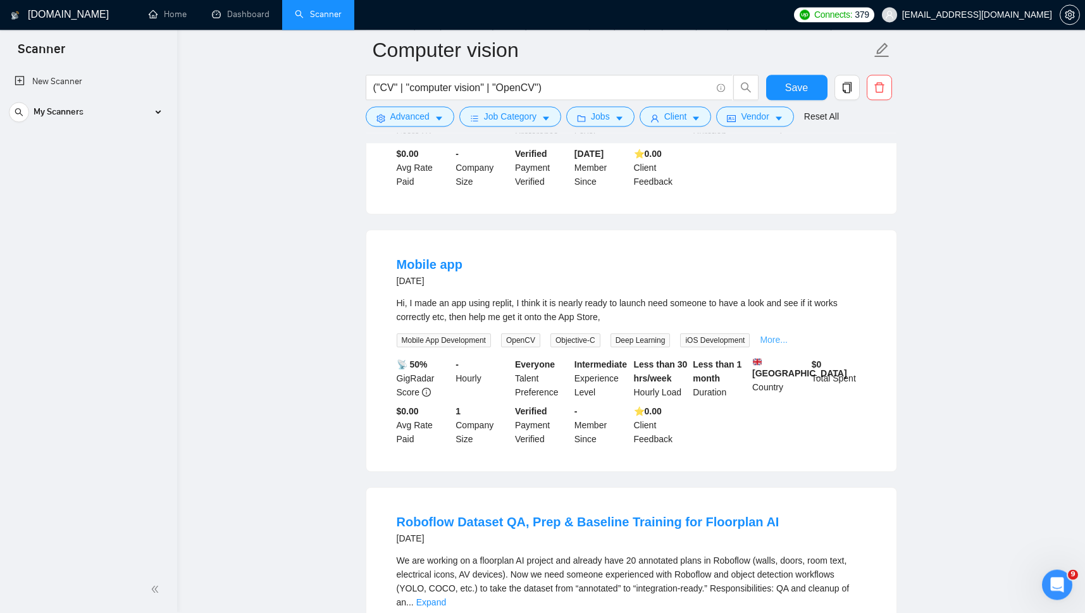
click at [773, 335] on link "More..." at bounding box center [774, 340] width 28 height 10
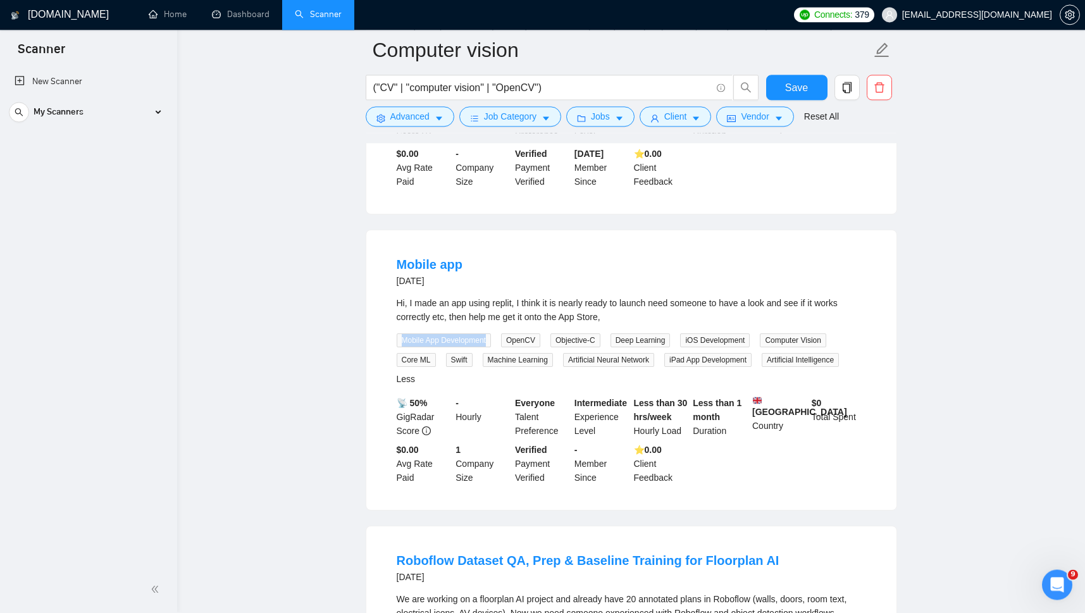
drag, startPoint x: 383, startPoint y: 314, endPoint x: 494, endPoint y: 312, distance: 110.1
click at [494, 312] on li "Mobile app [DATE] Hi, I made an app using replit, I think it is nearly ready to…" at bounding box center [632, 370] width 500 height 249
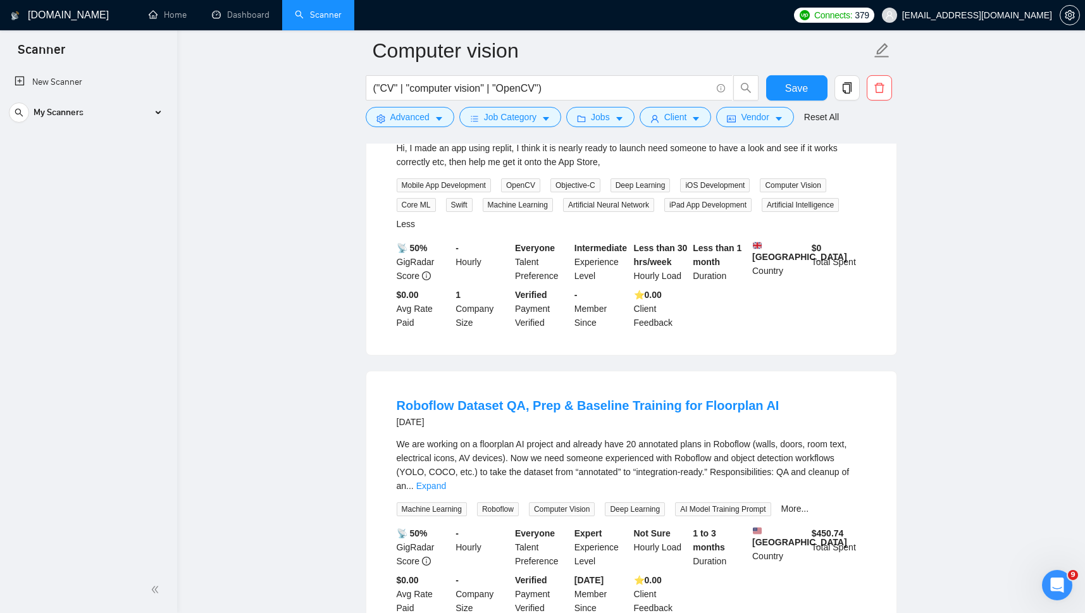
scroll to position [3323, 0]
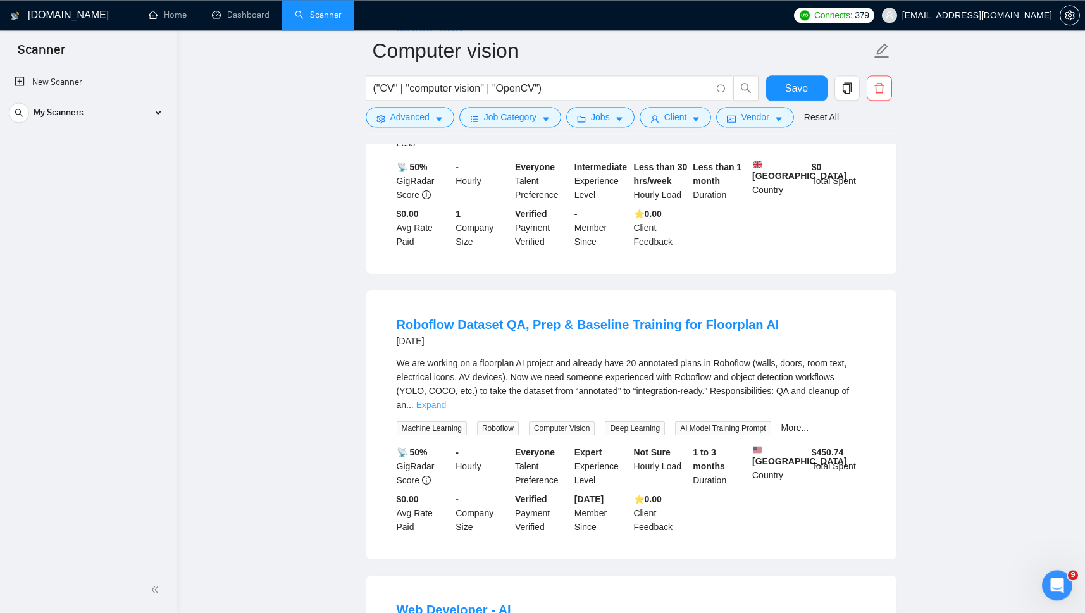
click at [446, 400] on link "Expand" at bounding box center [431, 405] width 30 height 10
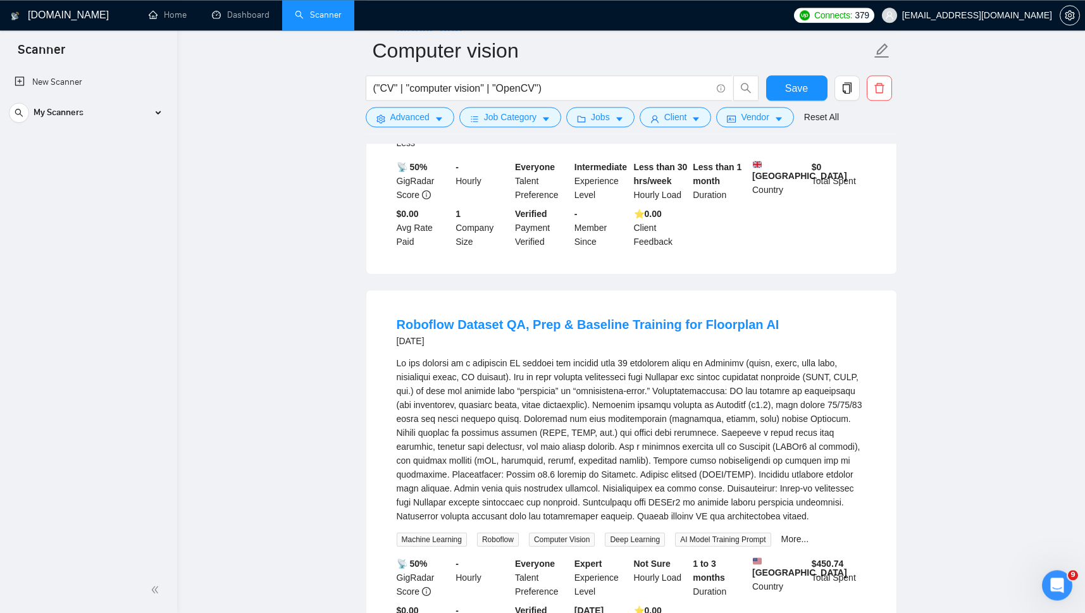
click at [844, 362] on div "We are working on a floorplan AI project and already have 20 annotated plans in…" at bounding box center [632, 439] width 470 height 167
copy div "YOLO"
click at [668, 396] on div "We are working on a floorplan AI project and already have 20 annotated plans in…" at bounding box center [632, 439] width 470 height 167
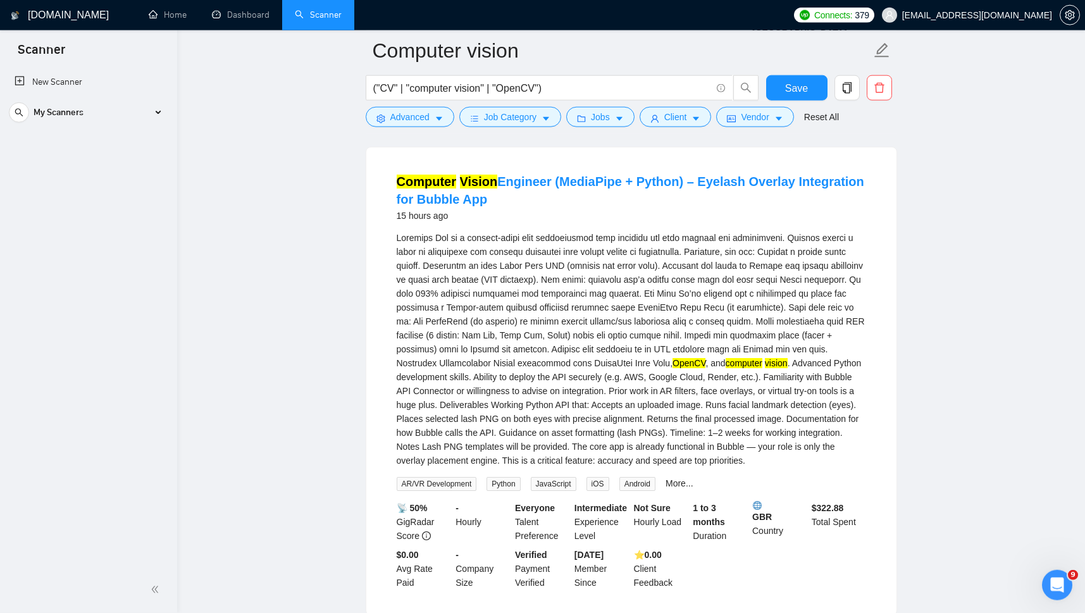
scroll to position [1443, 0]
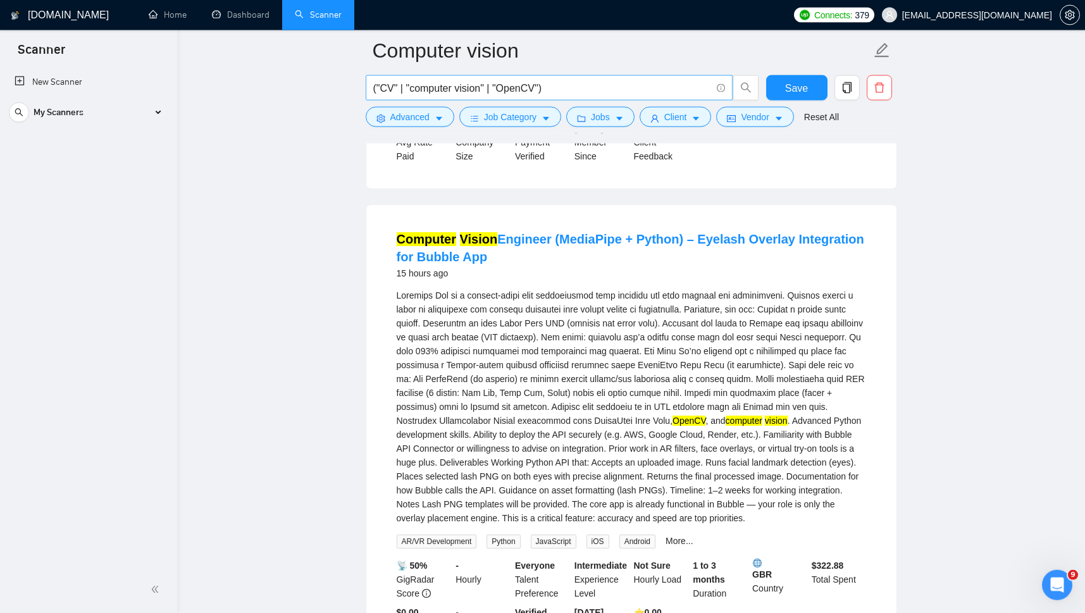
click at [537, 88] on input "("CV" | "computer vision" | "OpenCV")" at bounding box center [542, 88] width 338 height 16
paste input "YOLO"
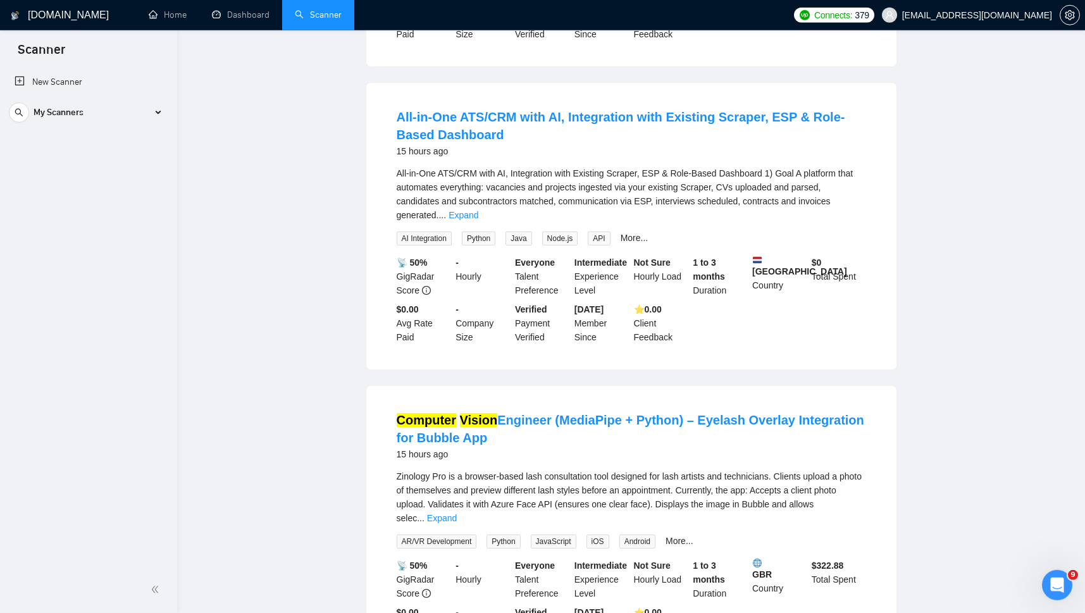
scroll to position [0, 0]
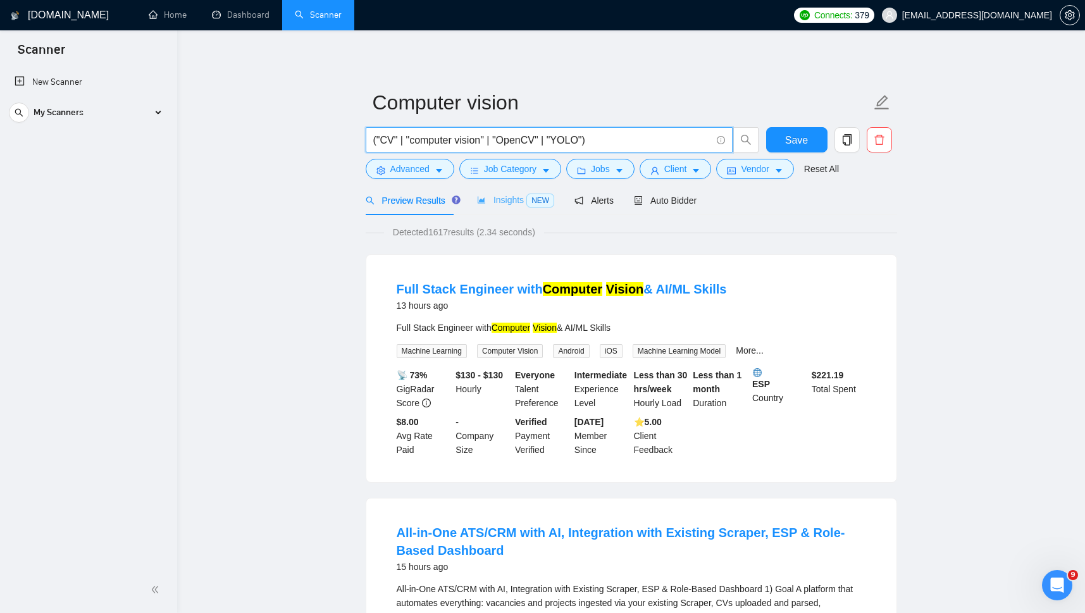
type input "("CV" | "computer vision" | "OpenCV" | "YOLO")"
click at [497, 195] on div "Insights NEW" at bounding box center [515, 200] width 77 height 15
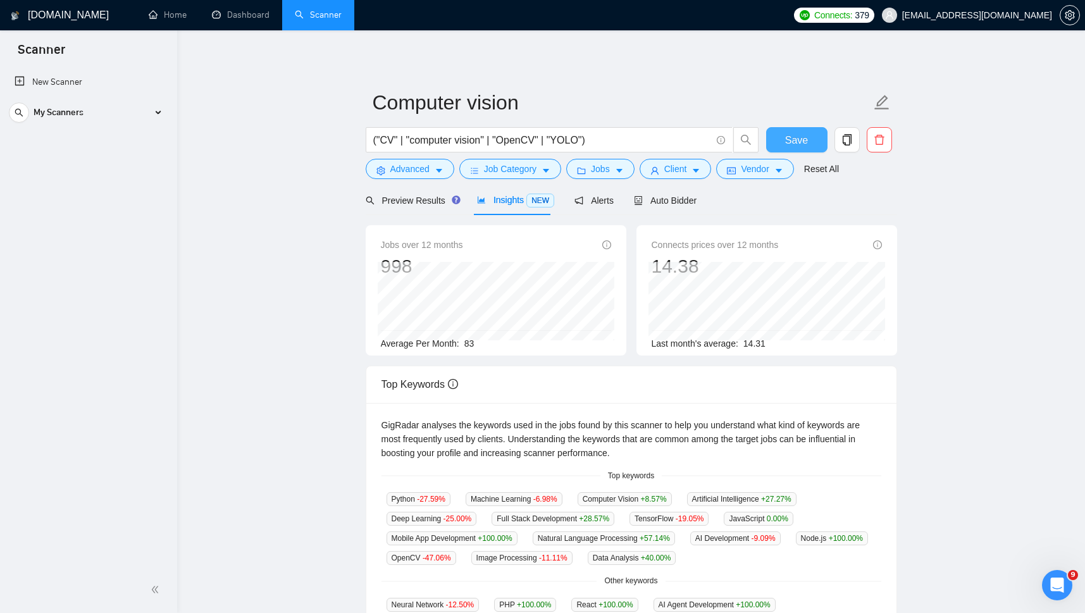
click at [797, 145] on span "Save" at bounding box center [796, 140] width 23 height 16
click at [421, 198] on span "Preview Results" at bounding box center [411, 201] width 91 height 10
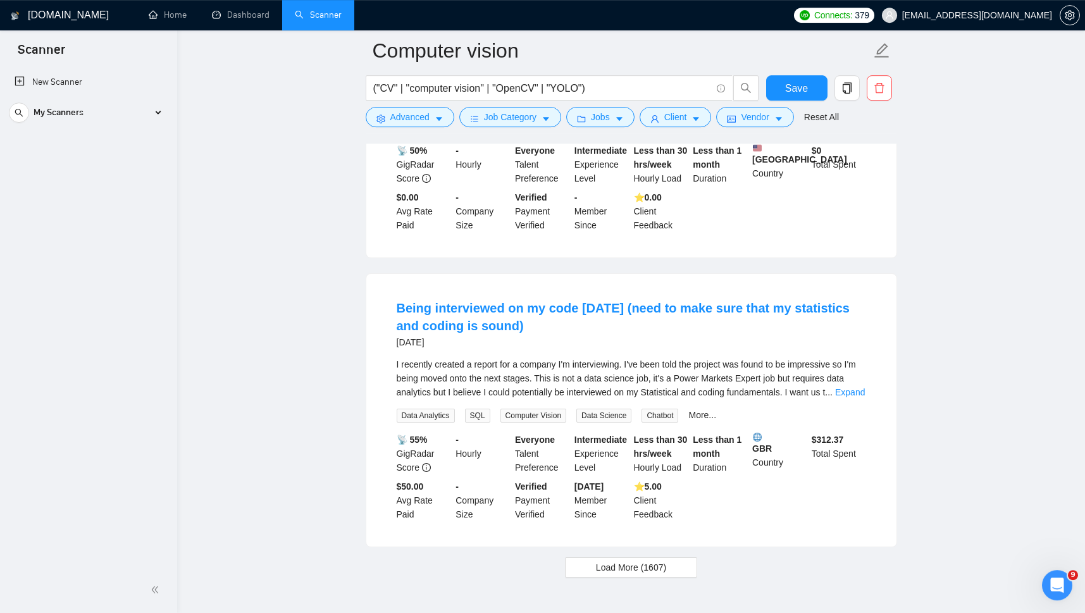
scroll to position [2500, 0]
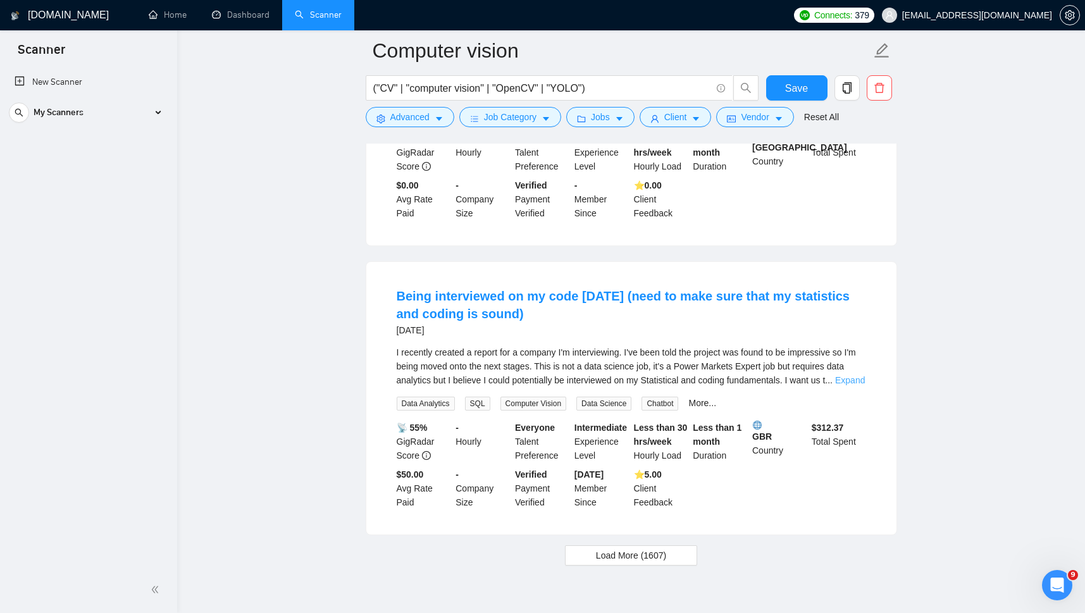
click at [844, 375] on link "Expand" at bounding box center [850, 380] width 30 height 10
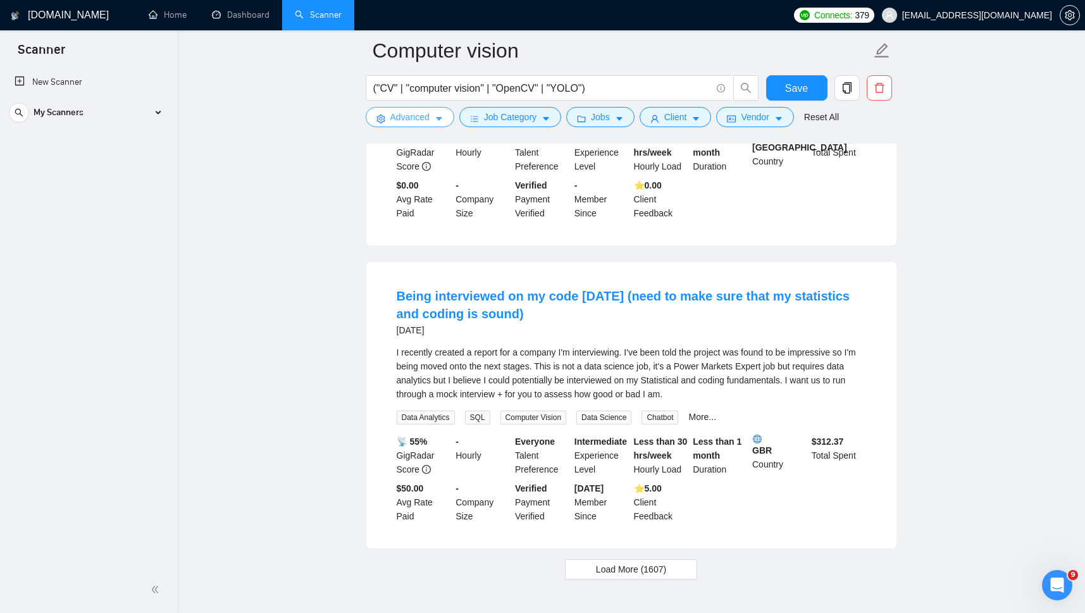
click at [394, 116] on span "Advanced" at bounding box center [409, 117] width 39 height 14
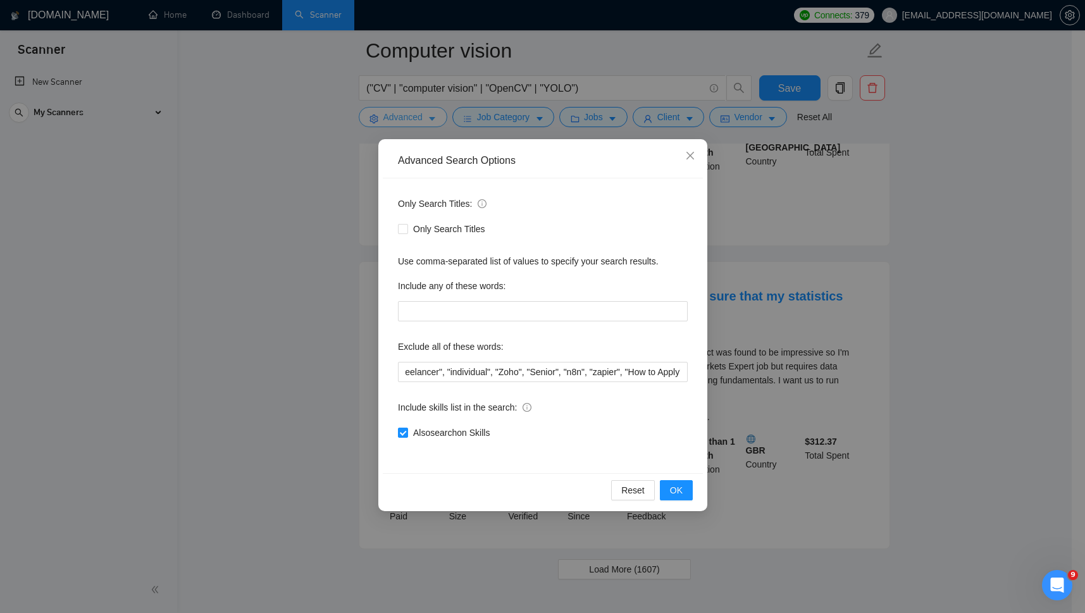
scroll to position [0, 295]
click at [502, 366] on input ""You must have", "Independent Freelancer", "no agencies", "no agency", "freelan…" at bounding box center [543, 372] width 290 height 20
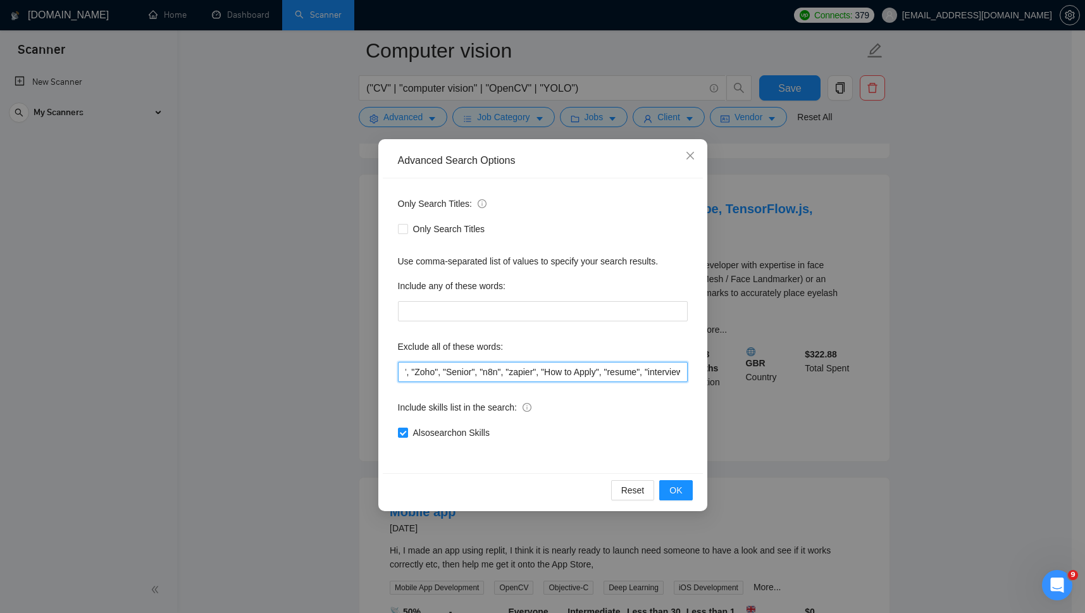
scroll to position [0, 382]
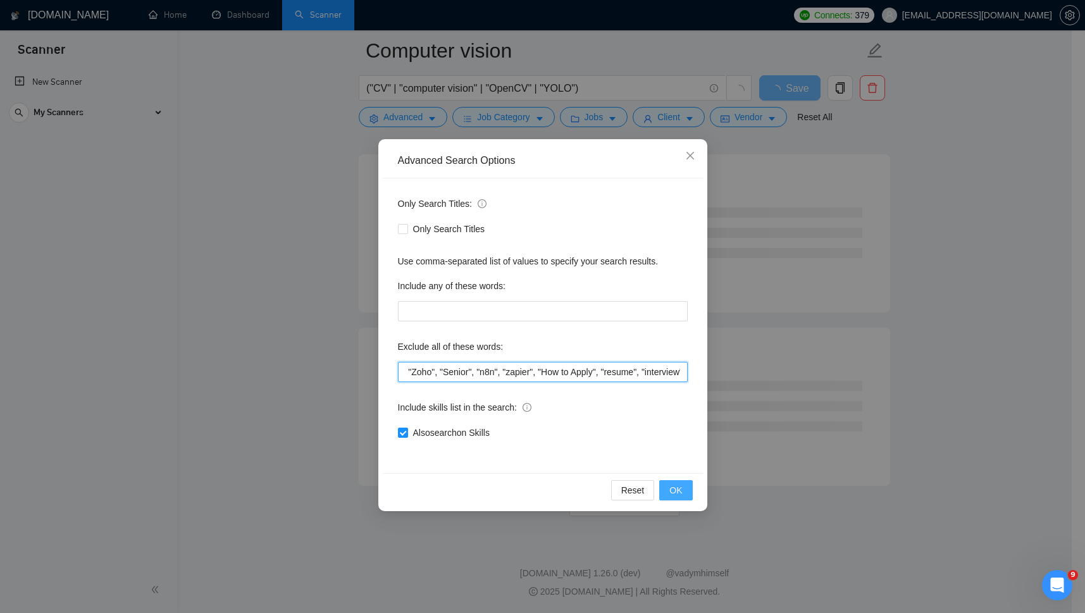
type input ""You must have", "Independent Freelancer", "no agencies", "no agency", "freelan…"
click at [669, 490] on button "OK" at bounding box center [675, 490] width 33 height 20
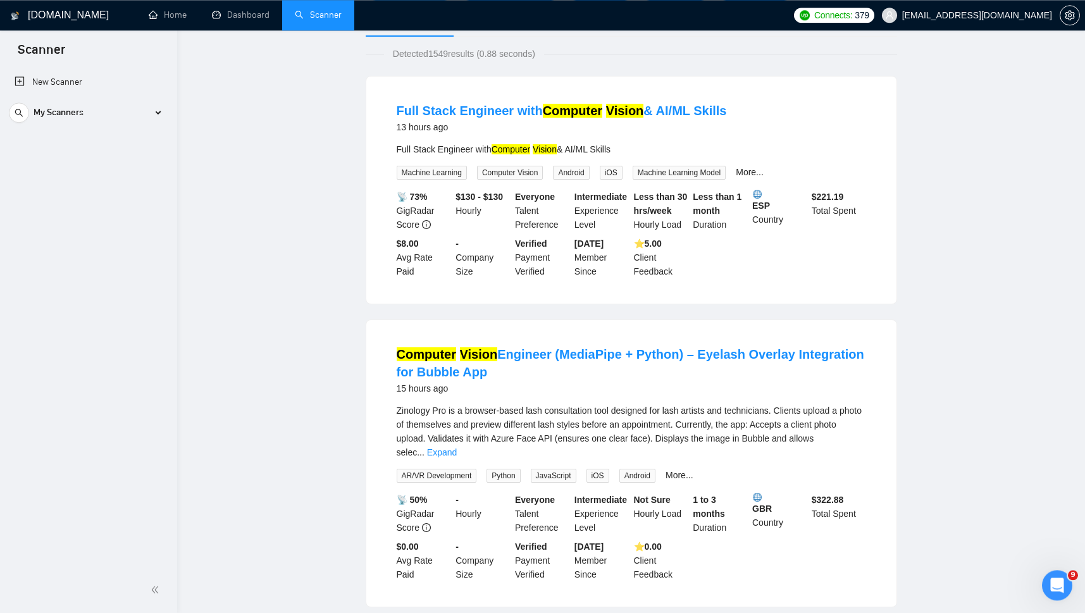
scroll to position [0, 0]
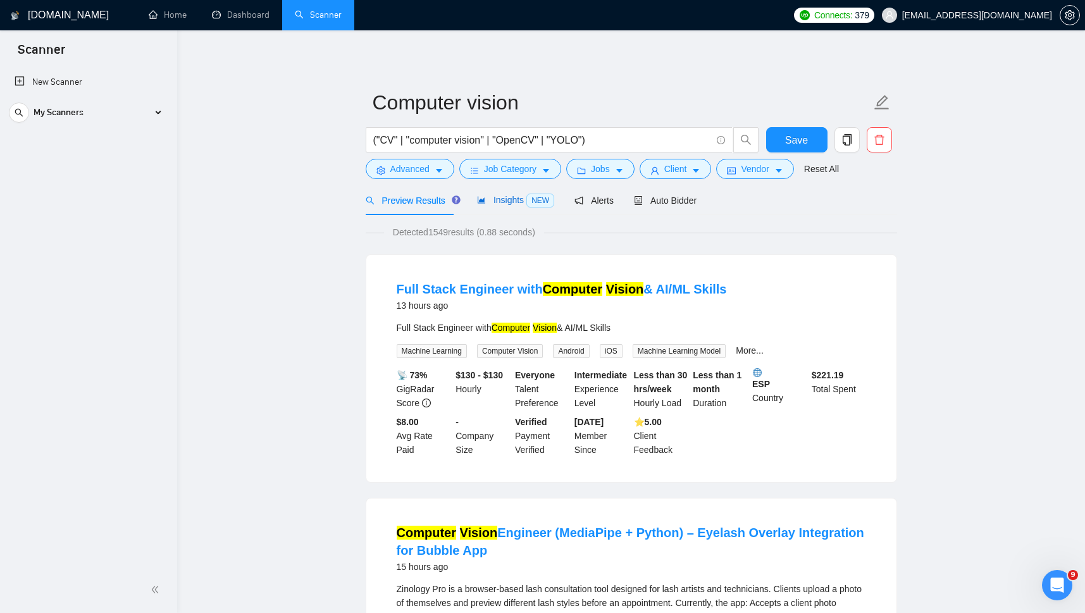
click at [502, 202] on span "Insights NEW" at bounding box center [515, 200] width 77 height 10
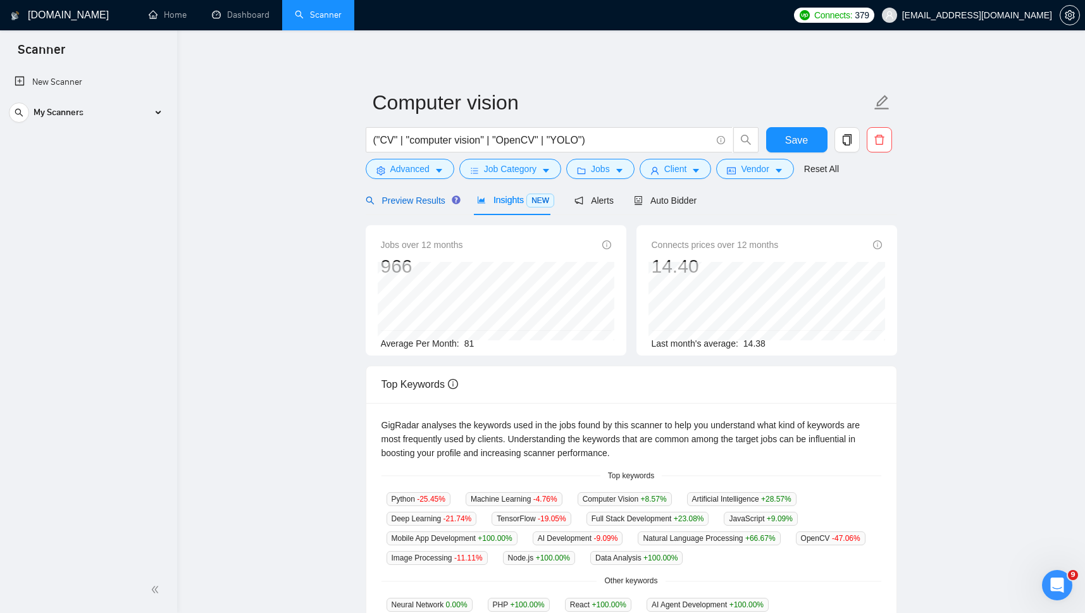
click at [390, 198] on span "Preview Results" at bounding box center [411, 201] width 91 height 10
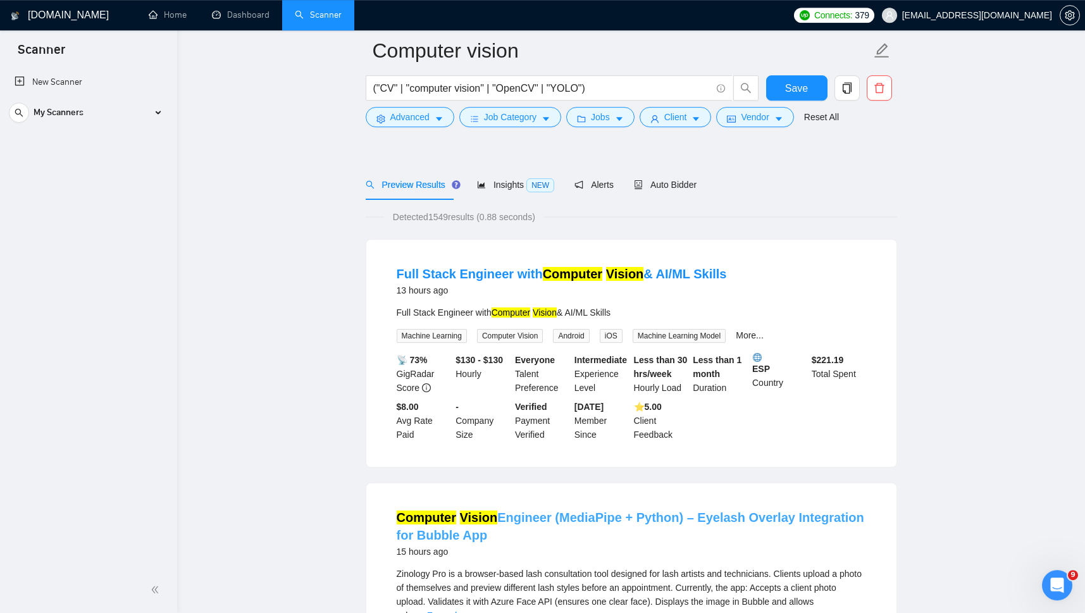
scroll to position [222, 0]
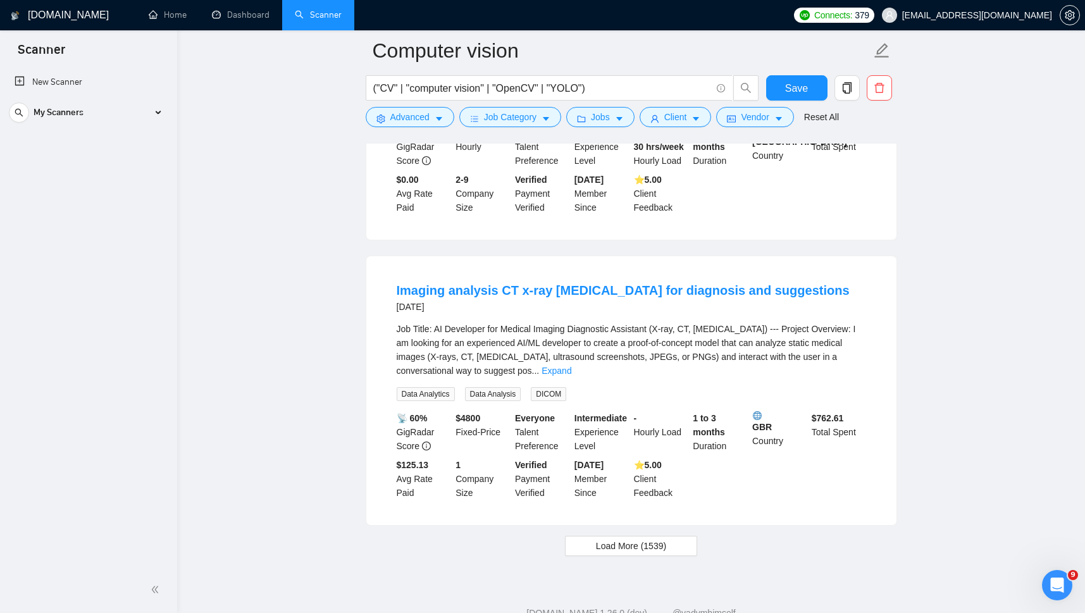
scroll to position [2465, 0]
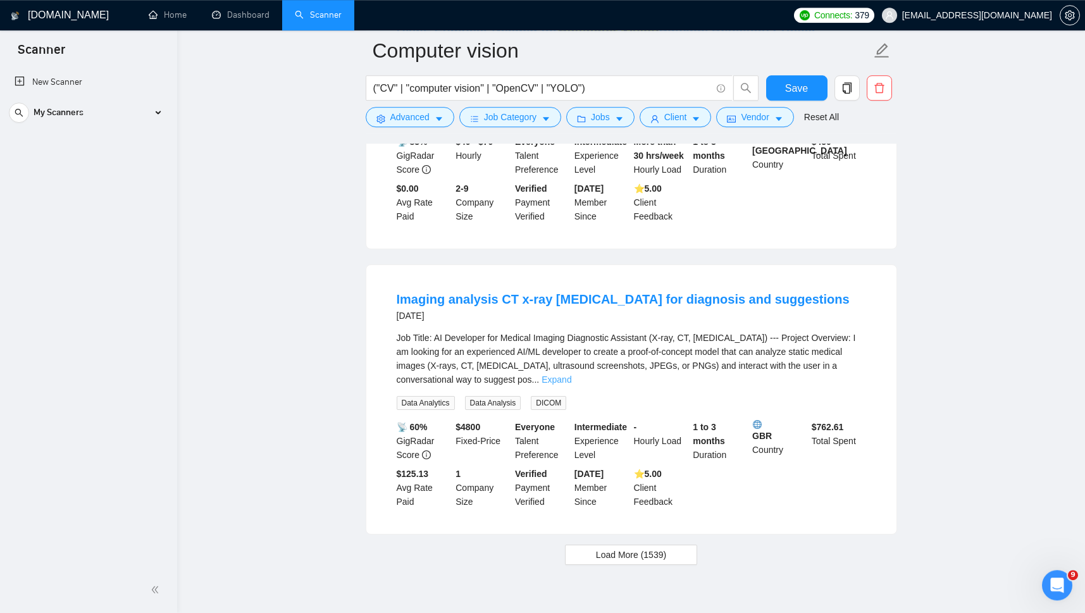
click at [571, 375] on link "Expand" at bounding box center [557, 380] width 30 height 10
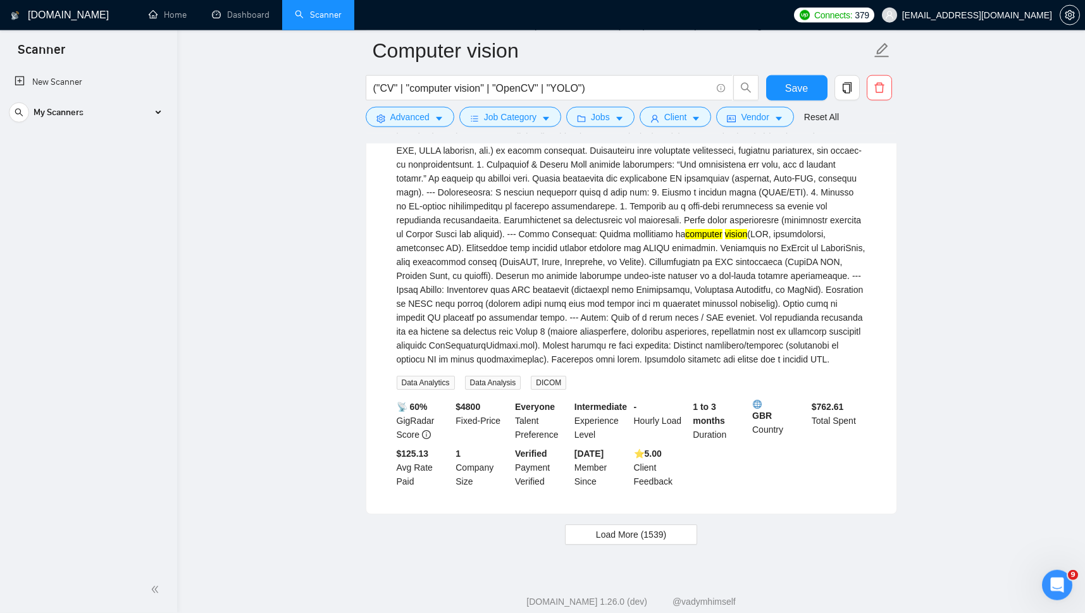
scroll to position [2904, 0]
click at [642, 526] on span "Load More (1539)" at bounding box center [631, 533] width 70 height 14
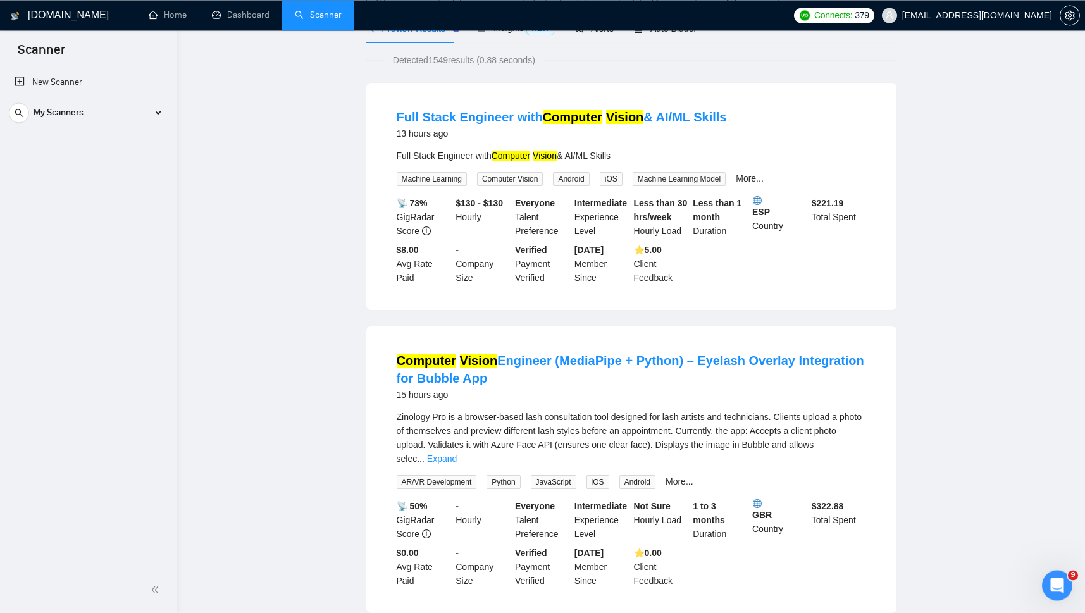
scroll to position [0, 0]
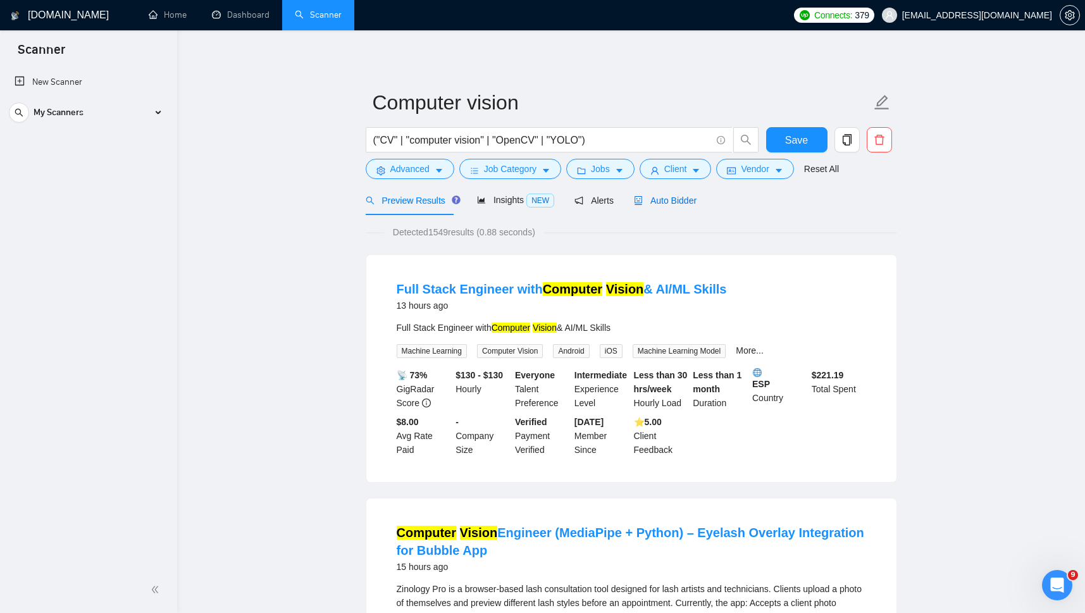
click at [654, 196] on span "Auto Bidder" at bounding box center [665, 201] width 63 height 10
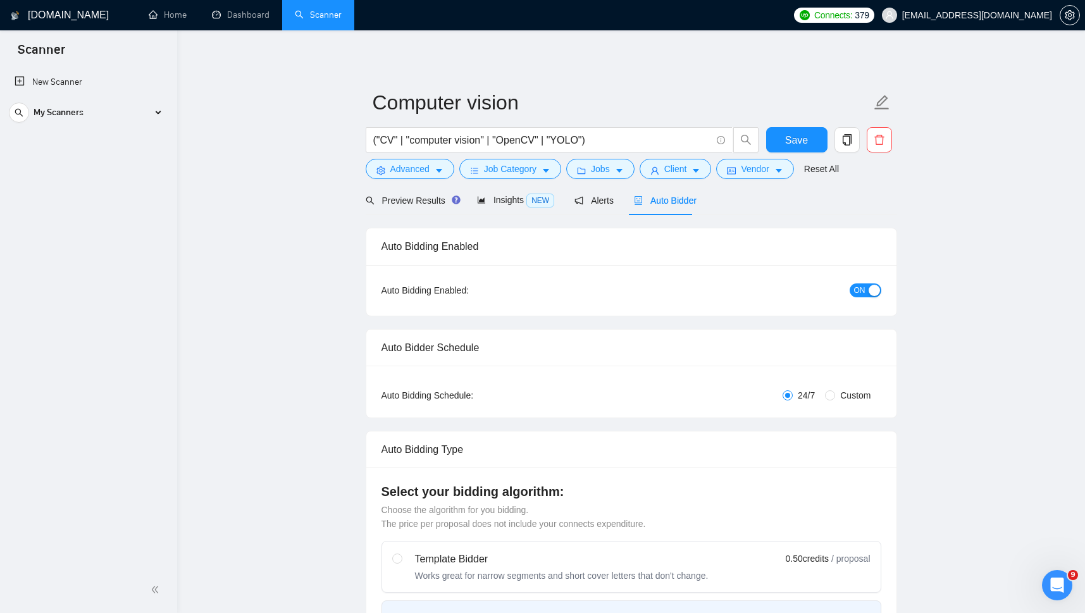
checkbox input "true"
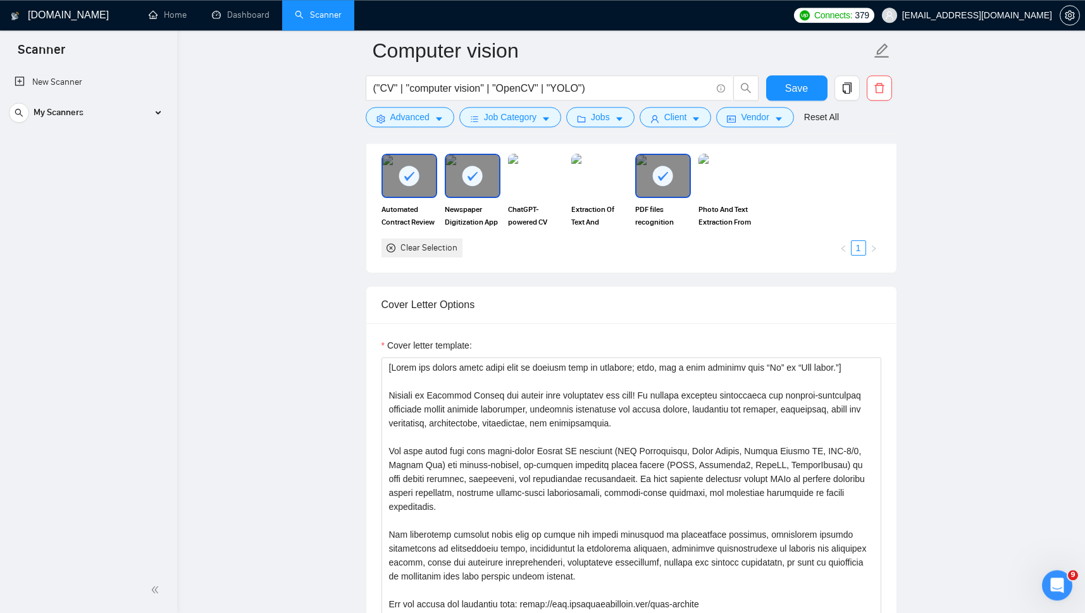
scroll to position [1301, 0]
